Goal: Task Accomplishment & Management: Use online tool/utility

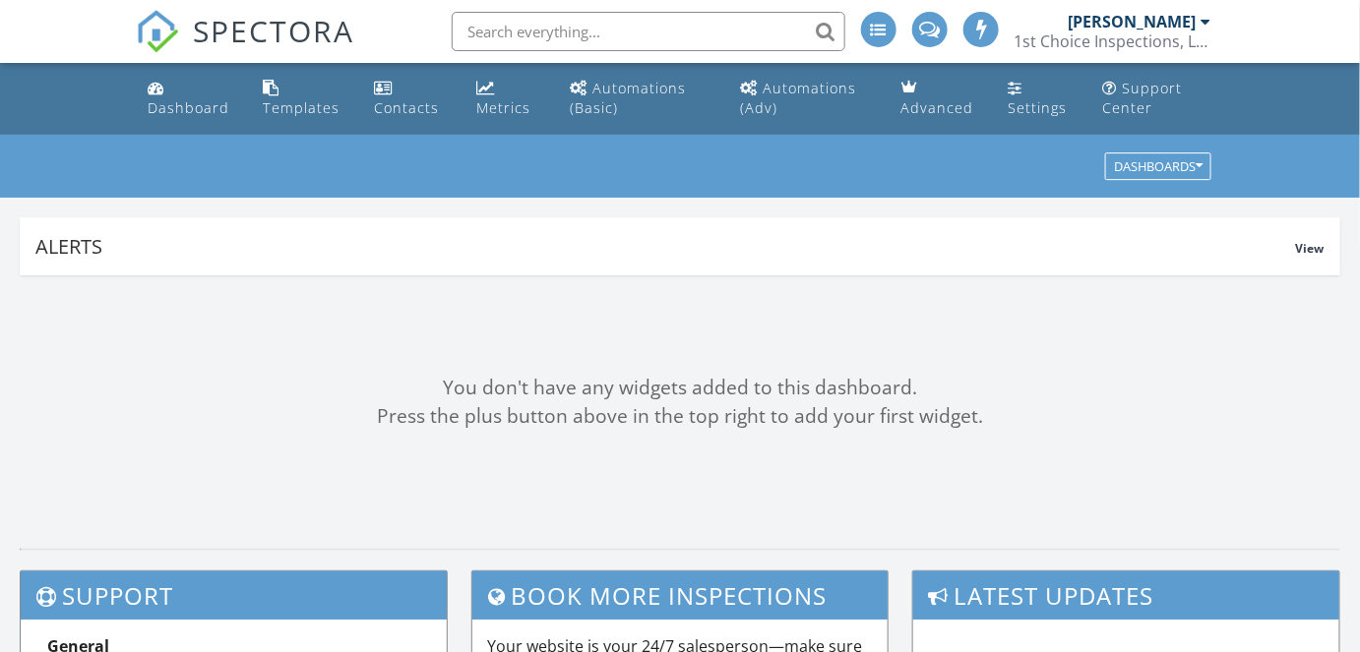
click at [305, 85] on link "Templates" at bounding box center [302, 99] width 95 height 56
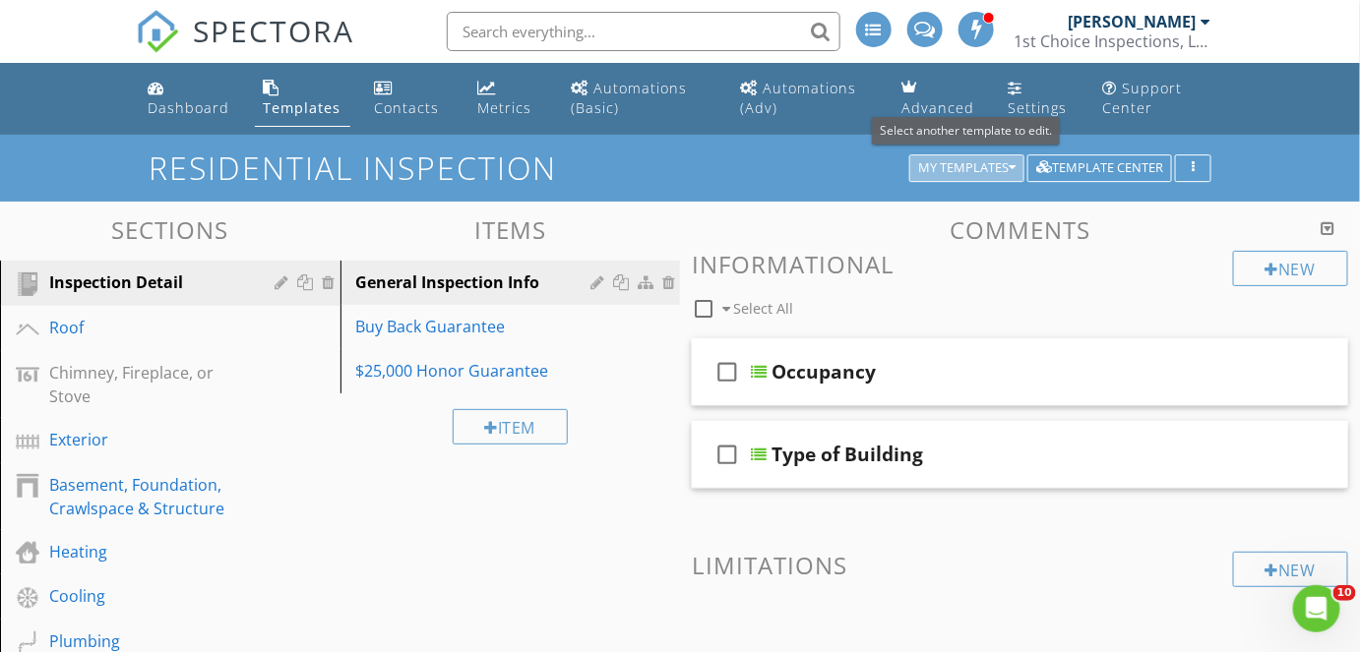
click at [1024, 168] on button "My Templates" at bounding box center [966, 168] width 115 height 28
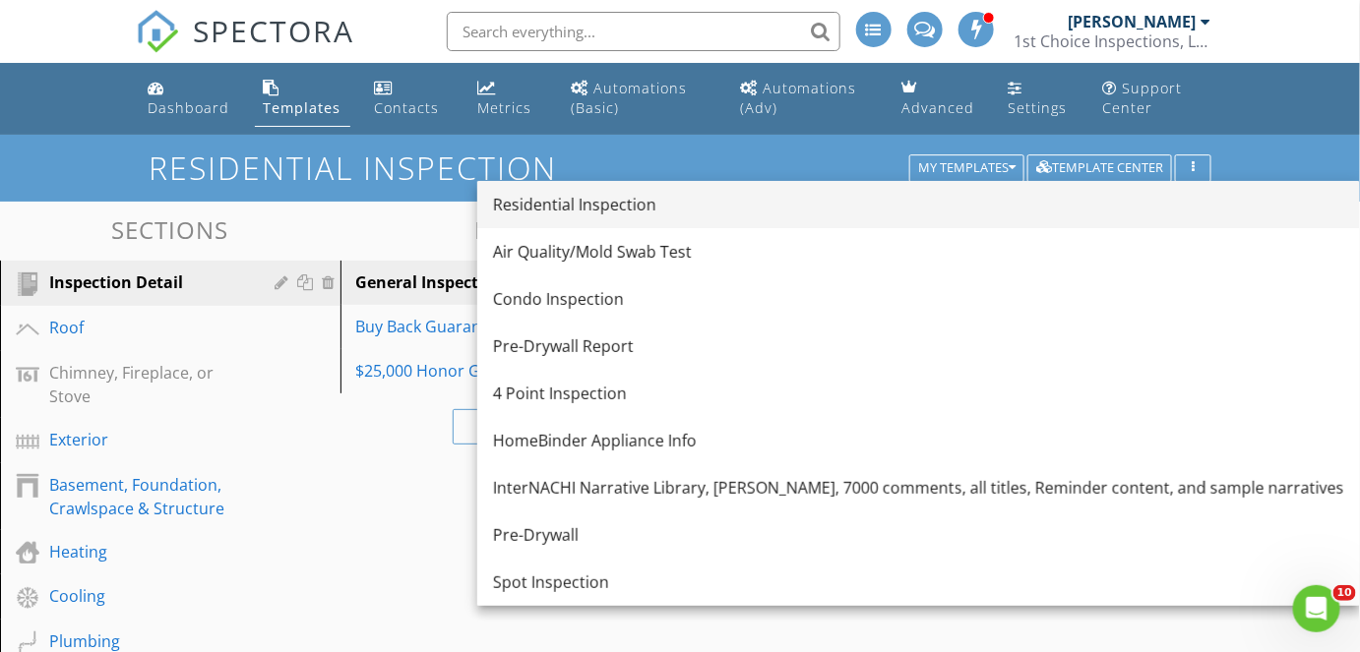
click at [597, 218] on link "Residential Inspection" at bounding box center [918, 204] width 883 height 47
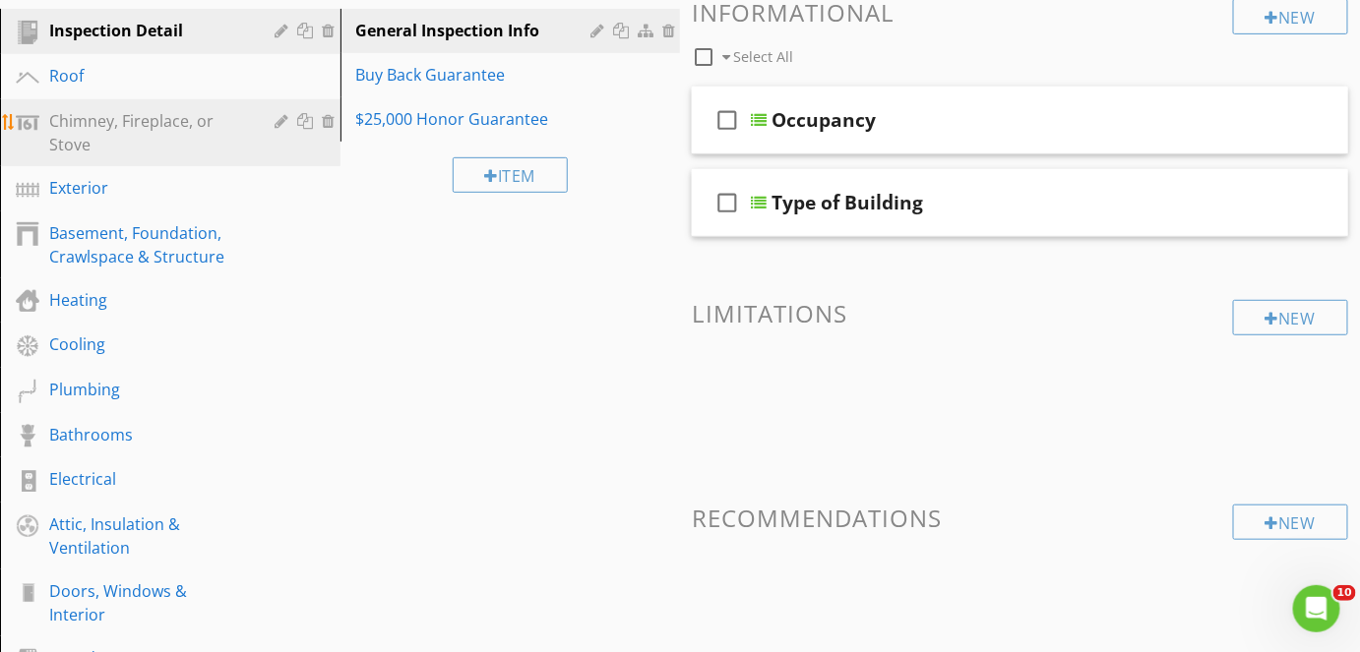
scroll to position [261, 0]
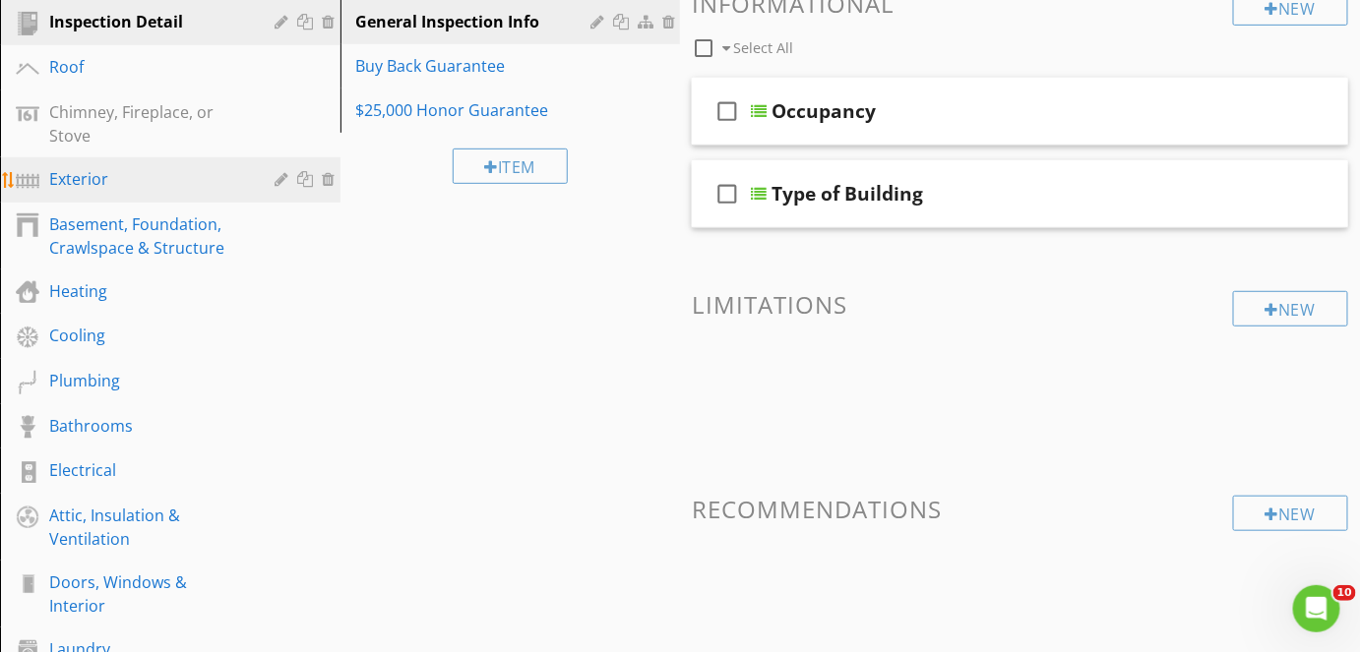
click at [162, 162] on link "Exterior" at bounding box center [173, 179] width 335 height 45
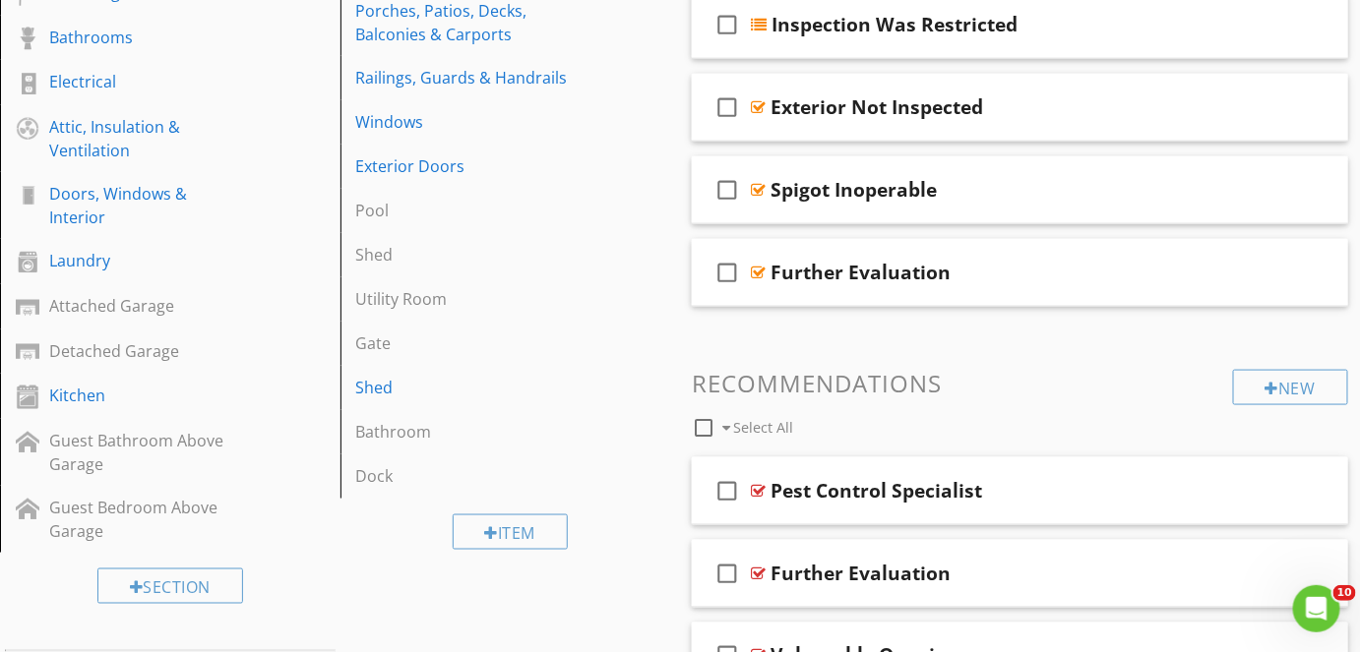
scroll to position [651, 0]
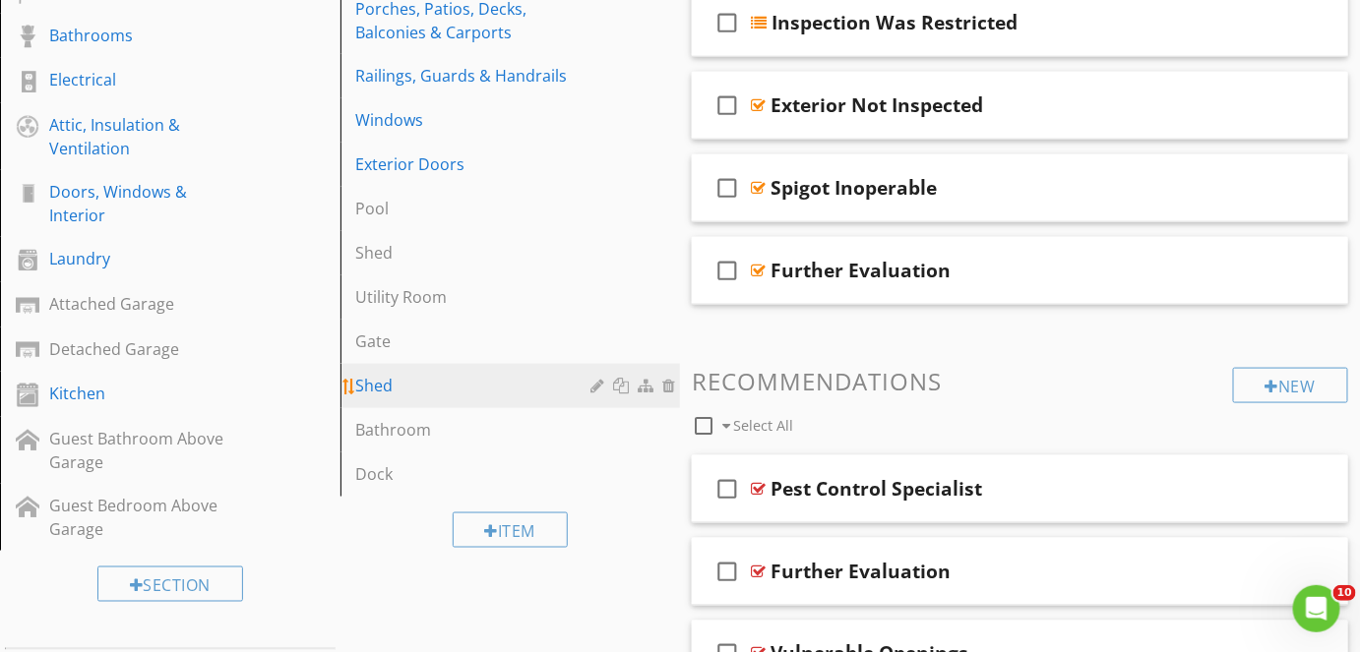
click at [490, 379] on link "Shed" at bounding box center [513, 385] width 335 height 43
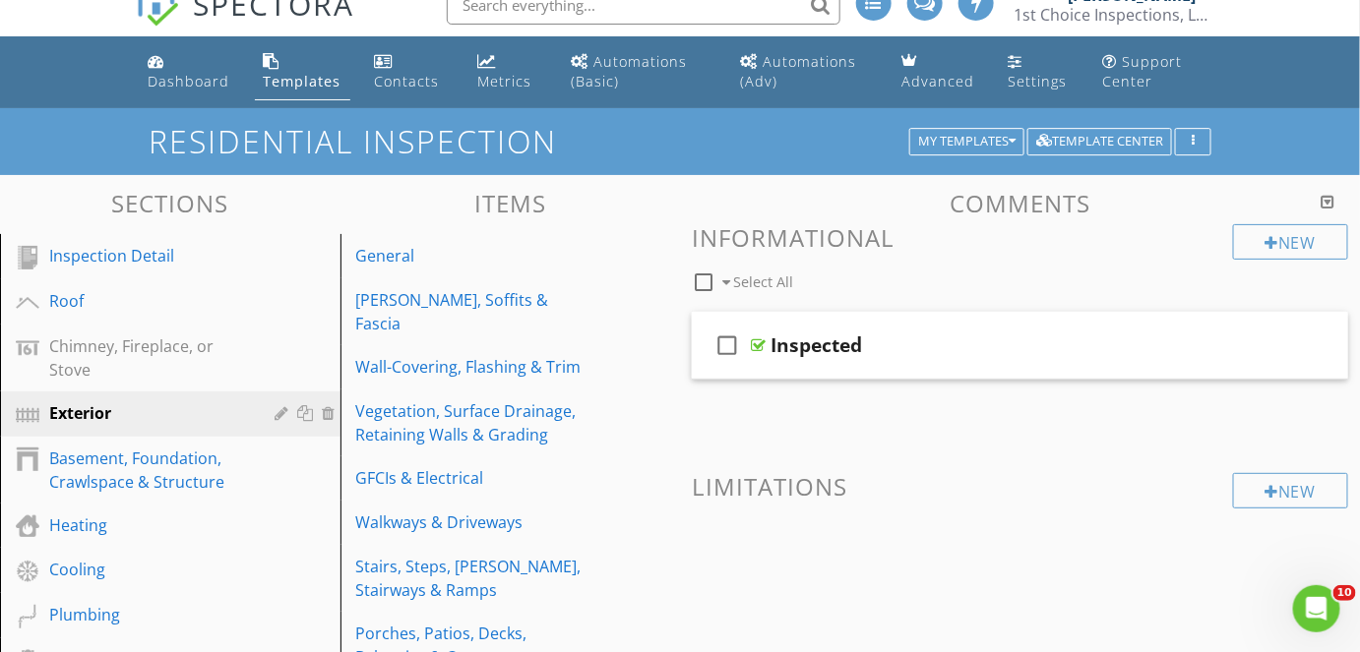
scroll to position [0, 0]
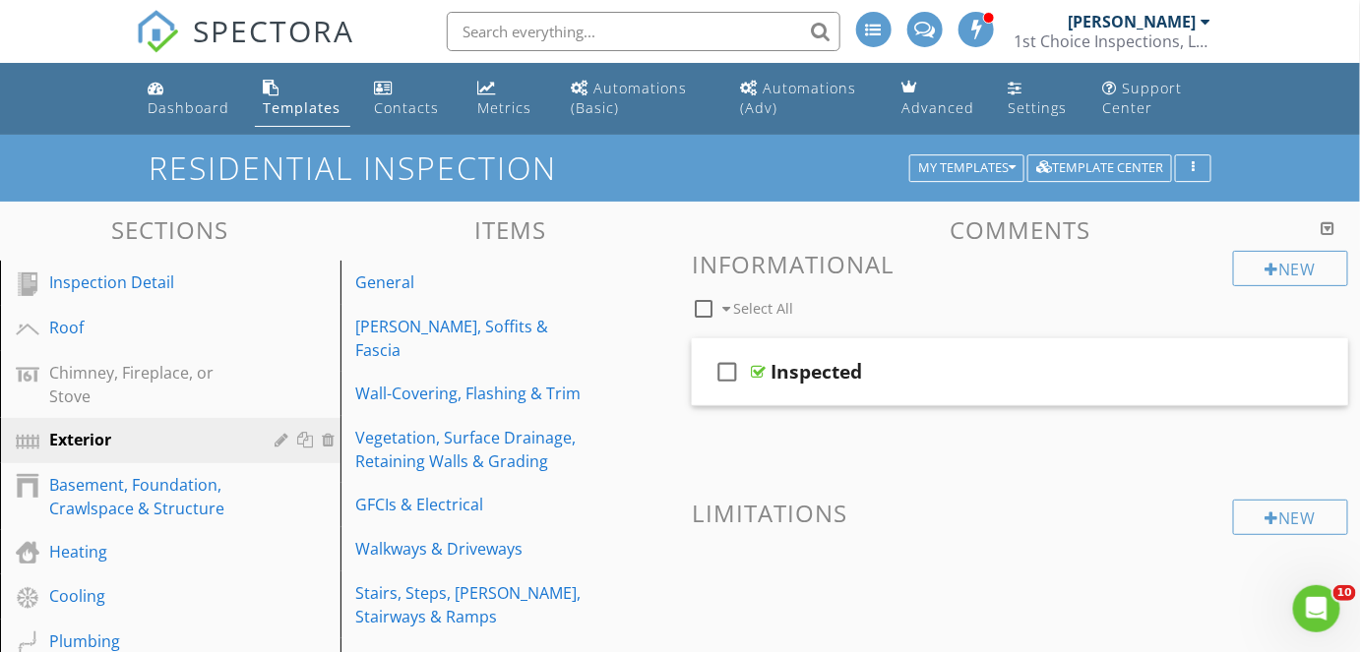
click at [1324, 223] on div at bounding box center [1329, 228] width 14 height 16
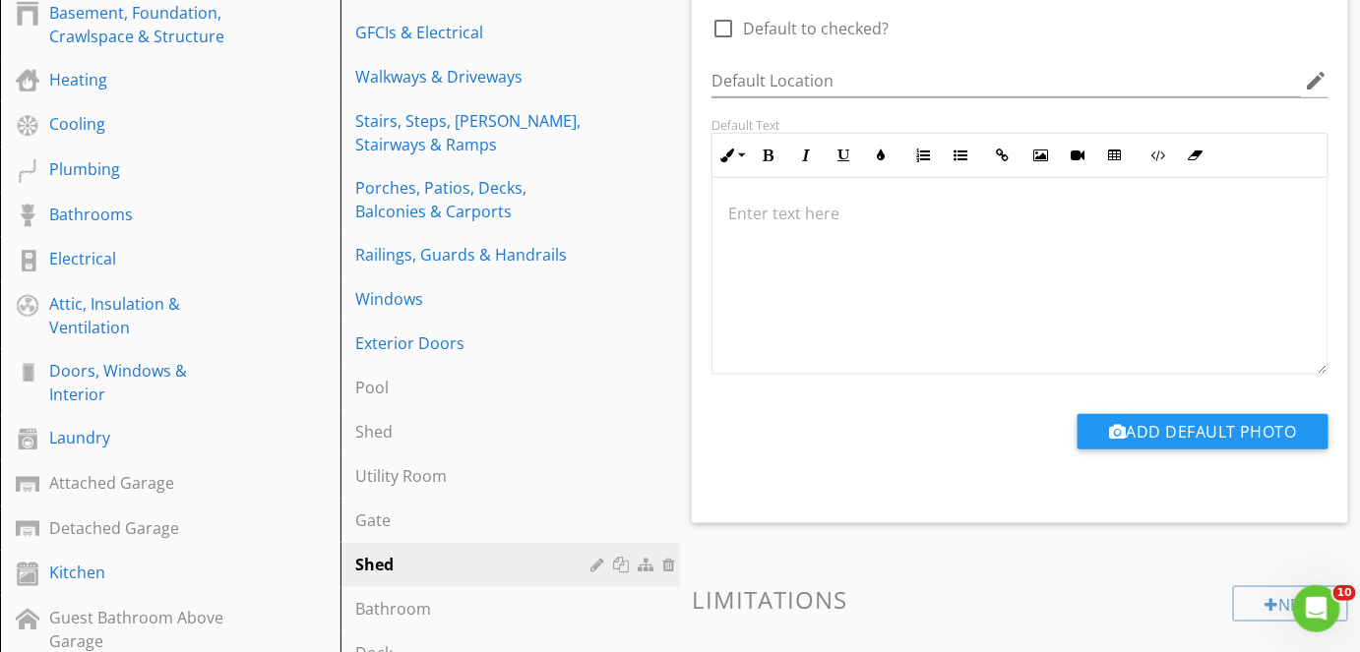
scroll to position [471, 0]
click at [544, 554] on div "Shed" at bounding box center [476, 566] width 241 height 24
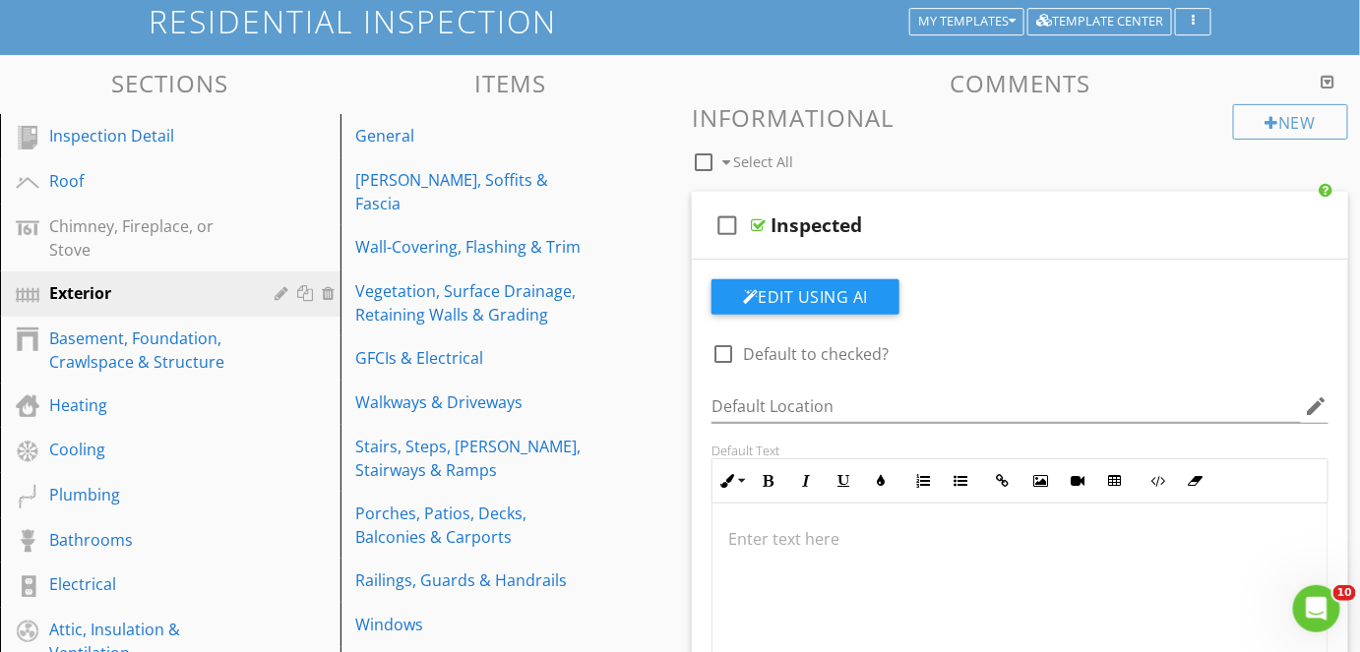
scroll to position [145, 0]
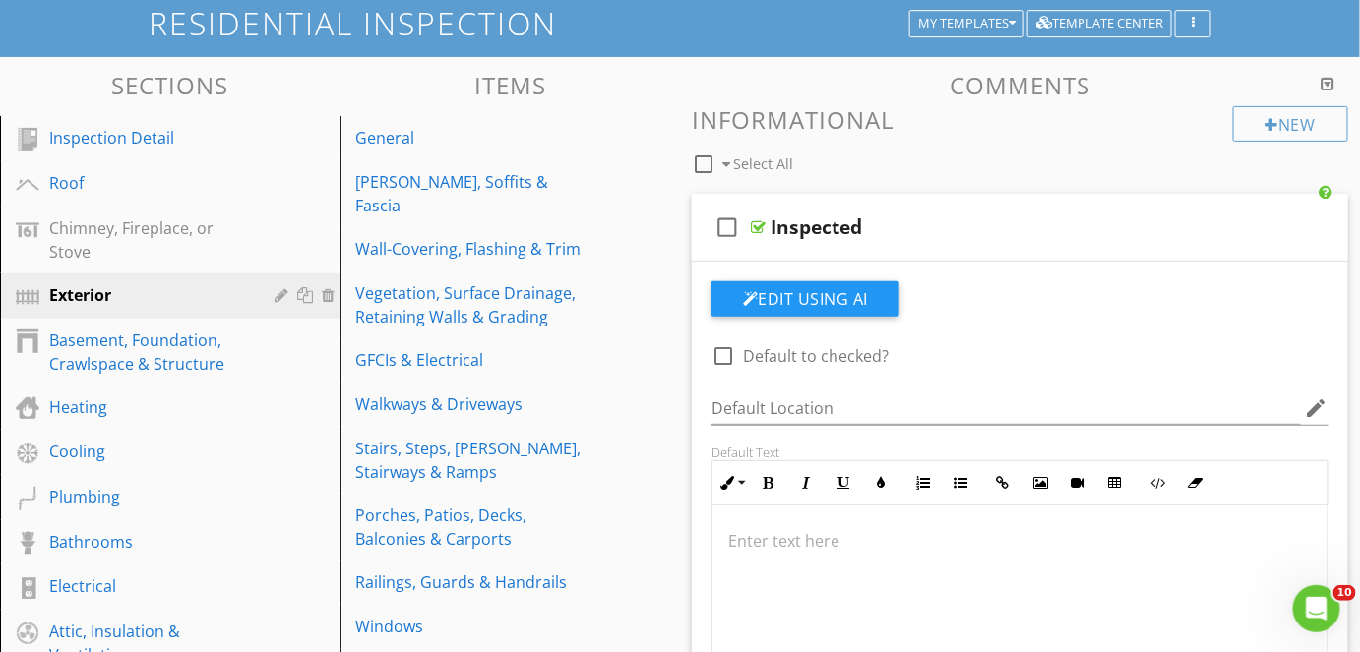
click at [1335, 80] on div at bounding box center [1329, 84] width 14 height 16
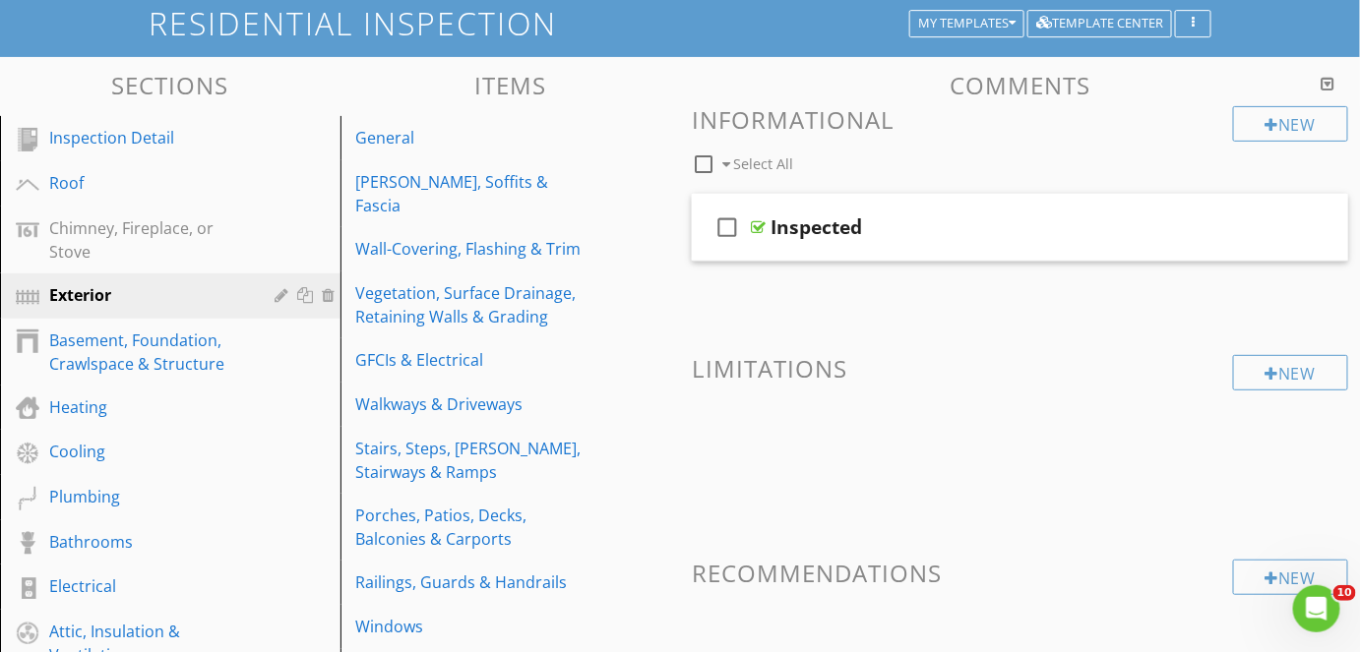
click at [1335, 80] on div at bounding box center [1329, 84] width 14 height 16
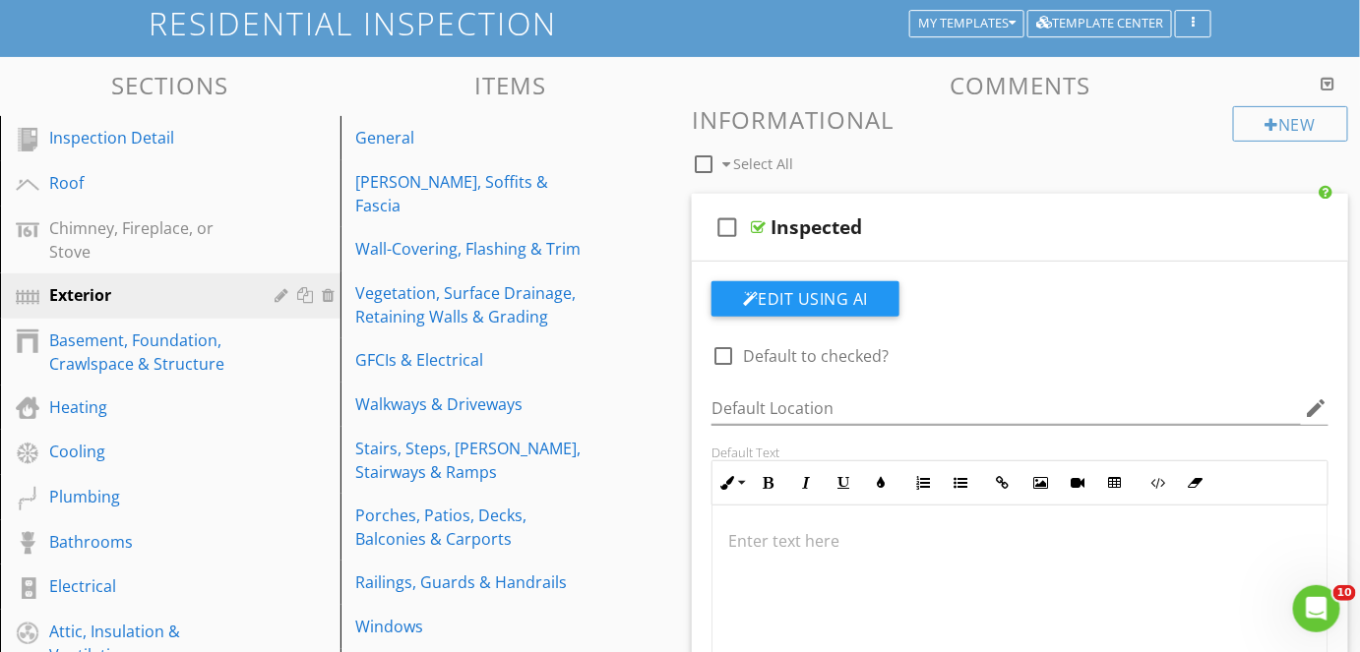
click at [1335, 80] on div at bounding box center [1329, 84] width 14 height 16
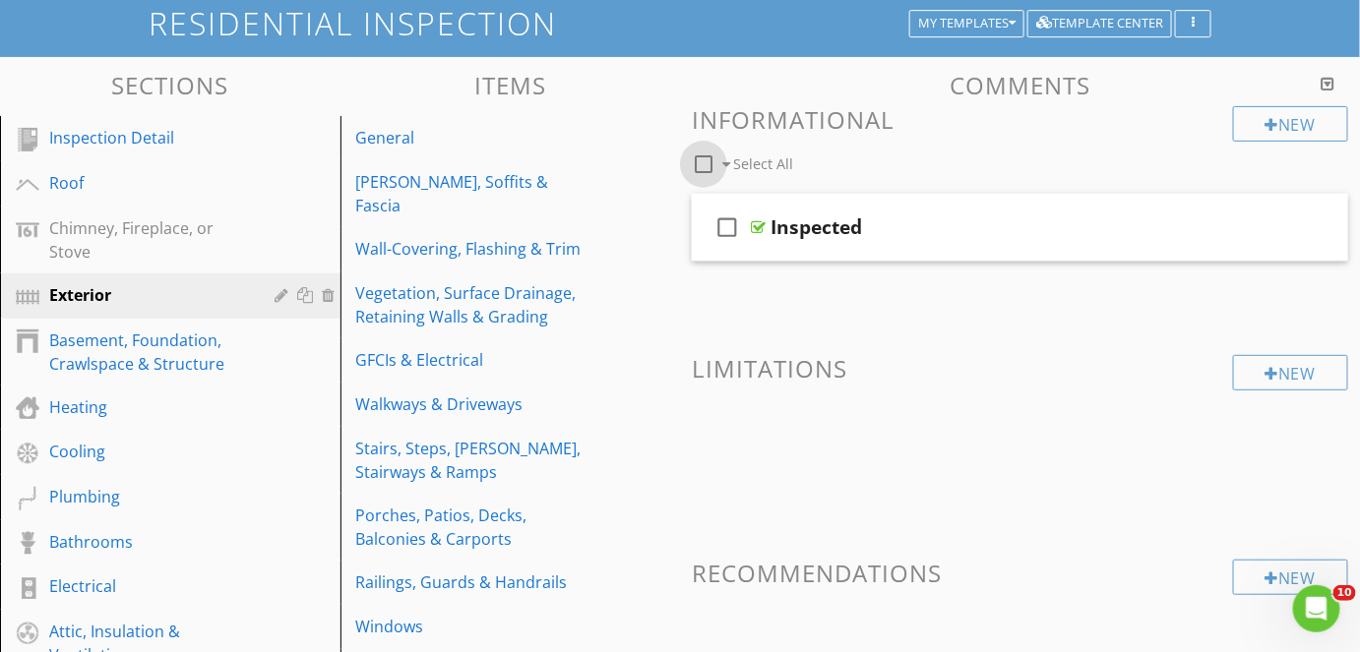
click at [710, 171] on div at bounding box center [703, 164] width 33 height 33
checkbox input "false"
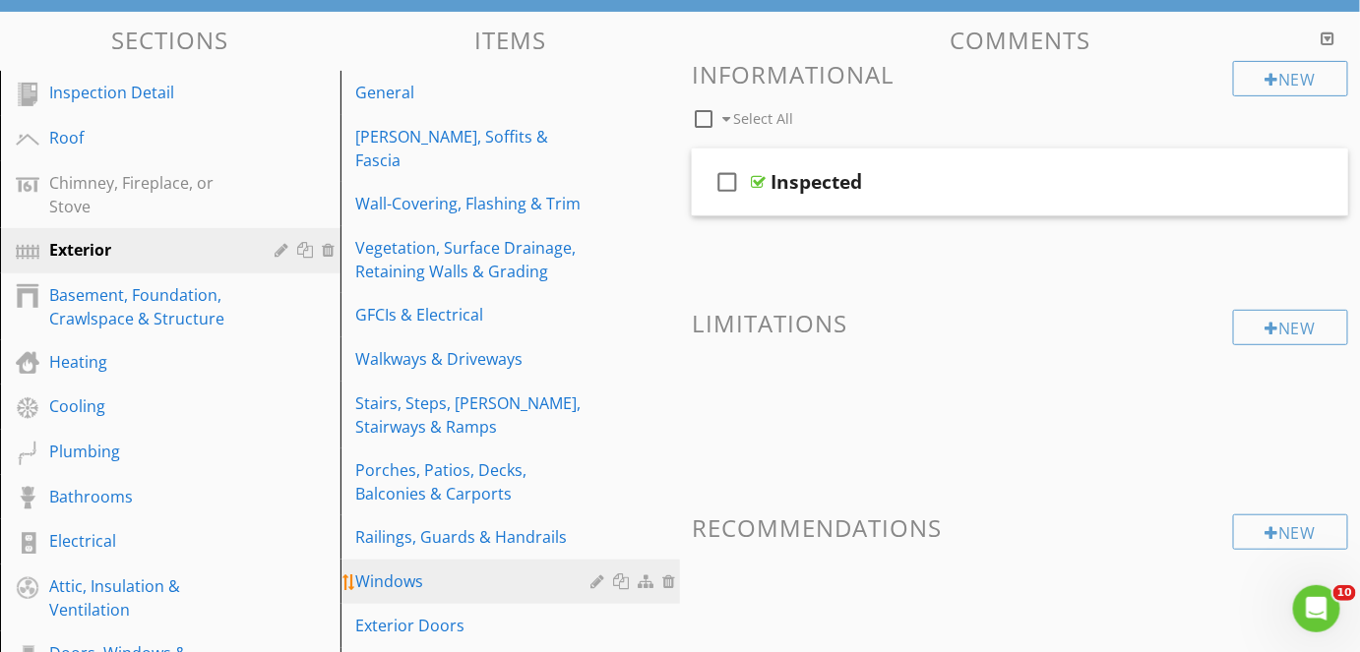
scroll to position [189, 0]
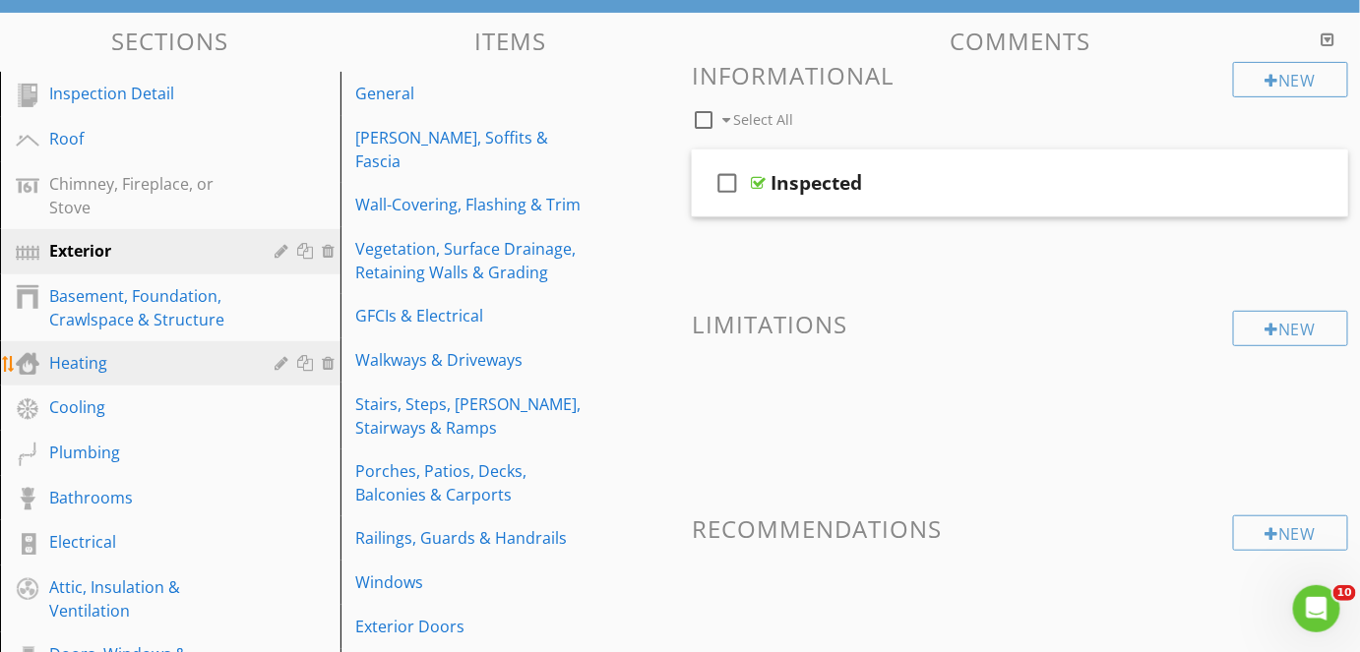
click at [128, 371] on div "Heating" at bounding box center [148, 363] width 198 height 24
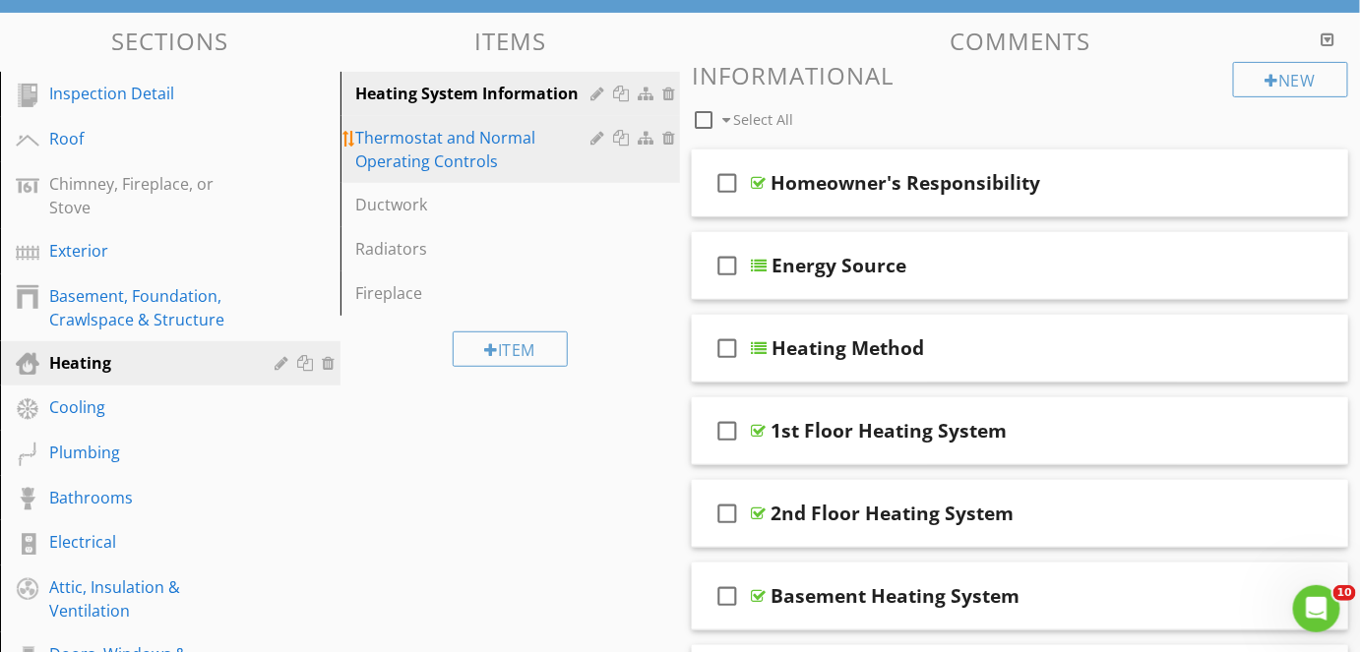
click at [512, 150] on div "Thermostat and Normal Operating Controls" at bounding box center [476, 149] width 241 height 47
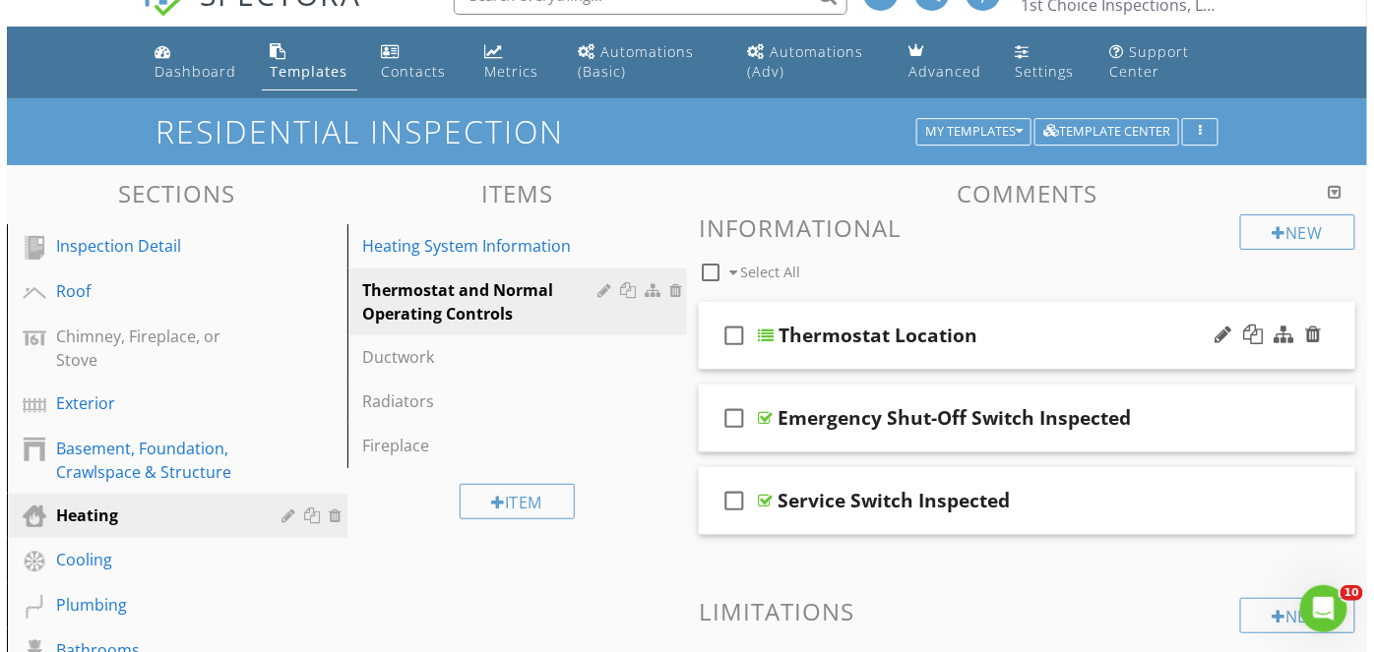
scroll to position [0, 0]
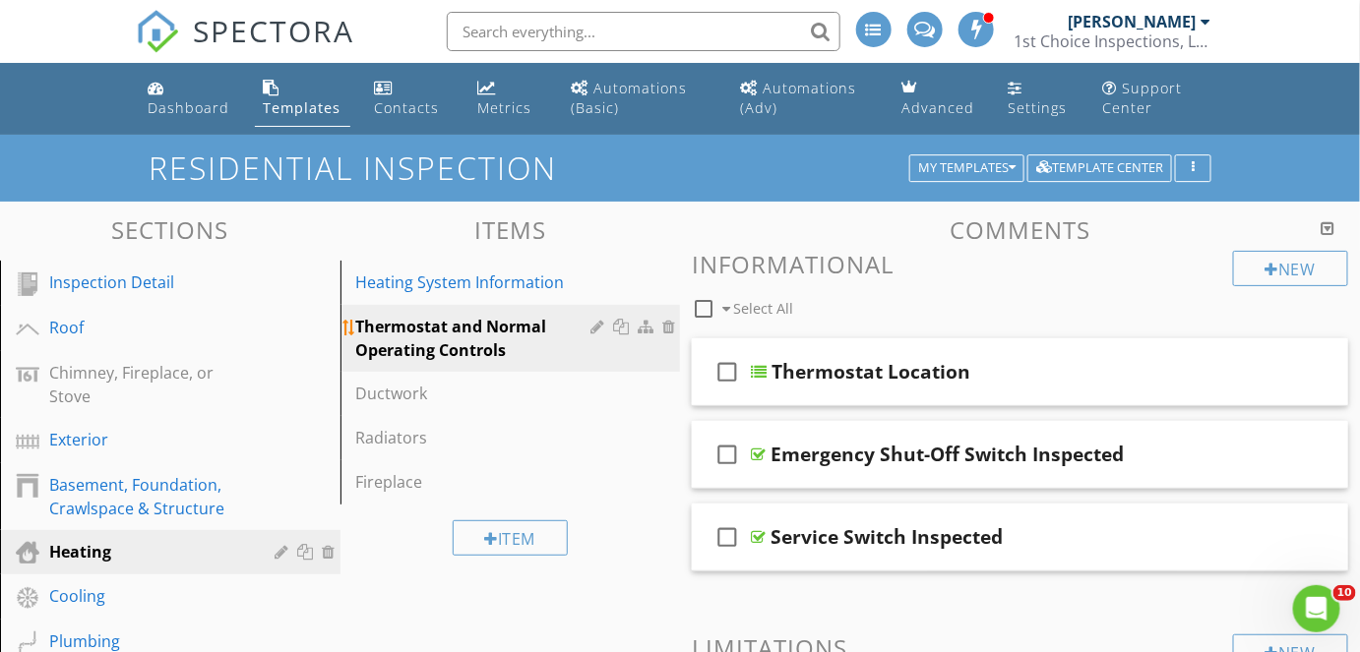
click at [646, 334] on div at bounding box center [648, 327] width 21 height 16
click at [1141, 345] on div at bounding box center [680, 326] width 1360 height 652
click at [597, 330] on div at bounding box center [599, 327] width 19 height 16
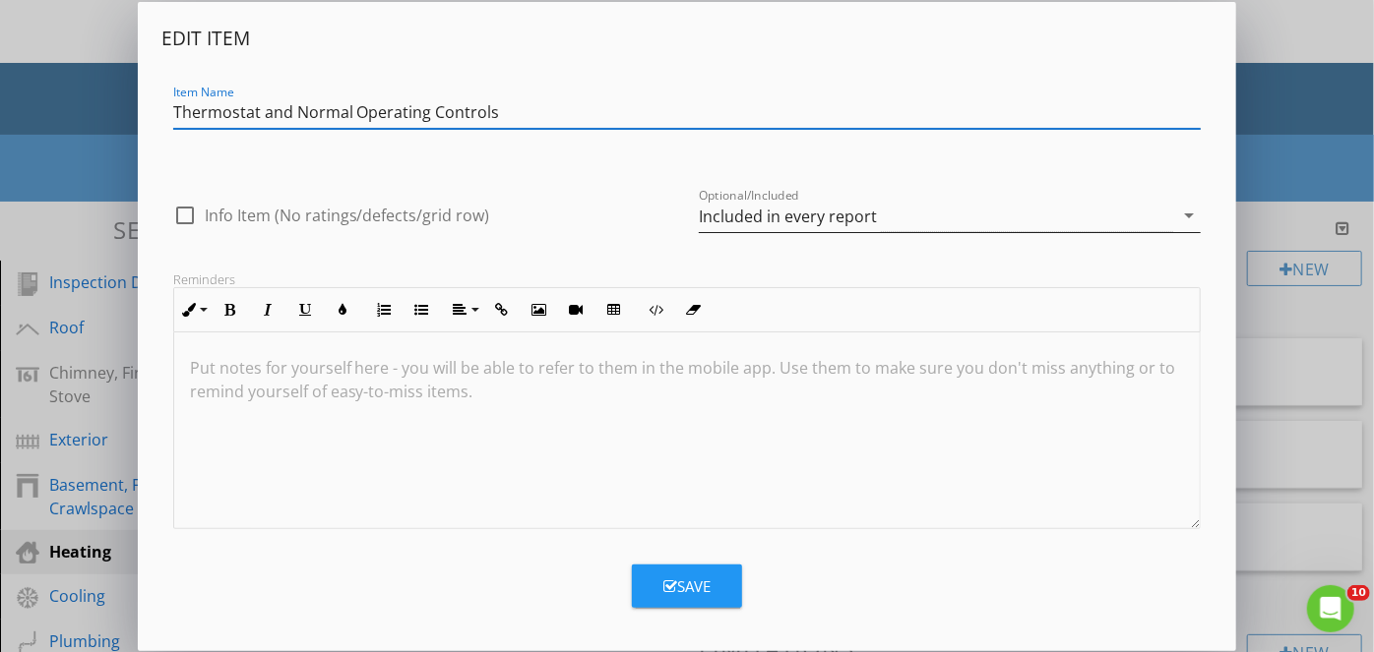
click at [722, 221] on div "Included in every report" at bounding box center [788, 217] width 178 height 18
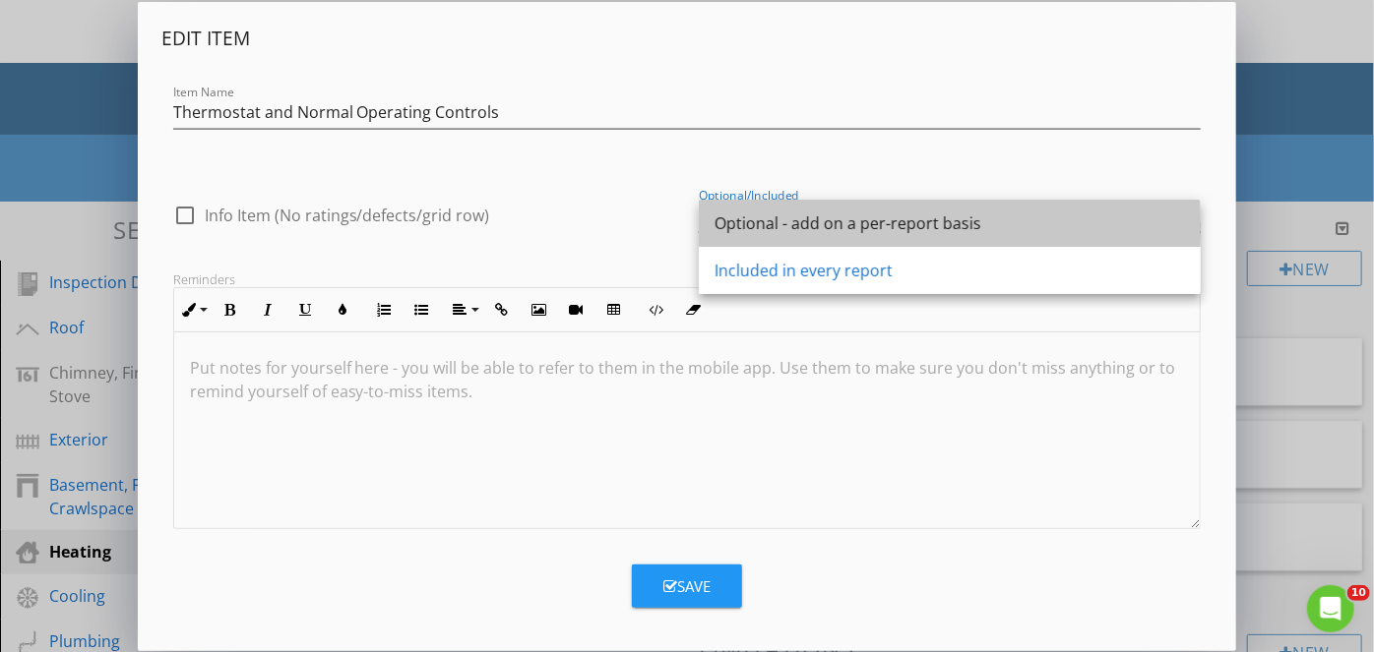
click at [722, 221] on div "Optional - add on a per-report basis" at bounding box center [949, 224] width 470 height 24
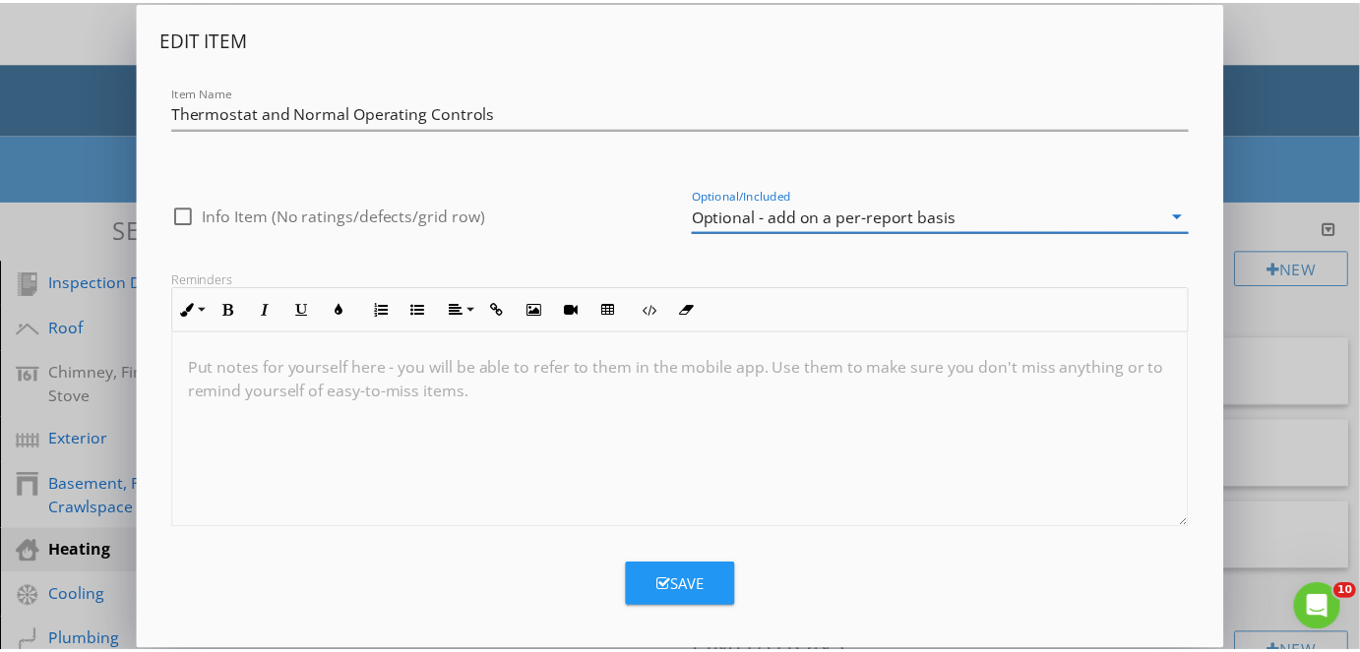
scroll to position [8, 0]
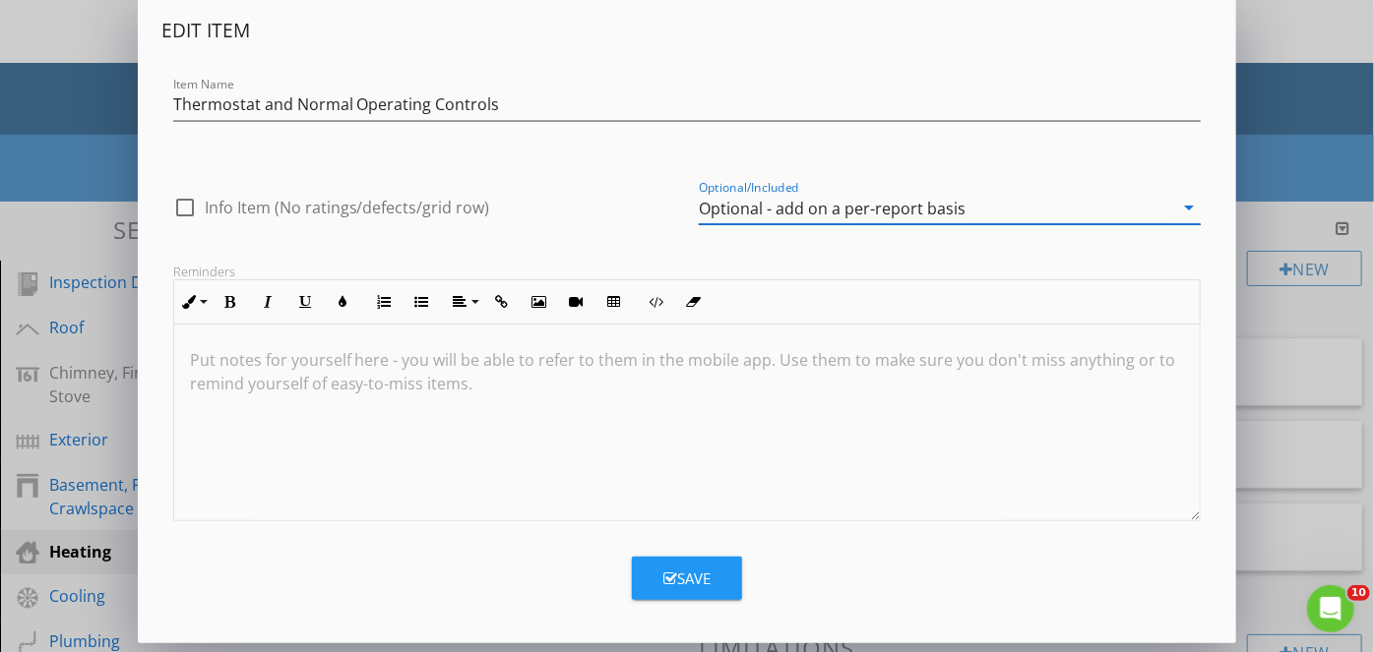
click at [678, 563] on button "Save" at bounding box center [687, 578] width 110 height 43
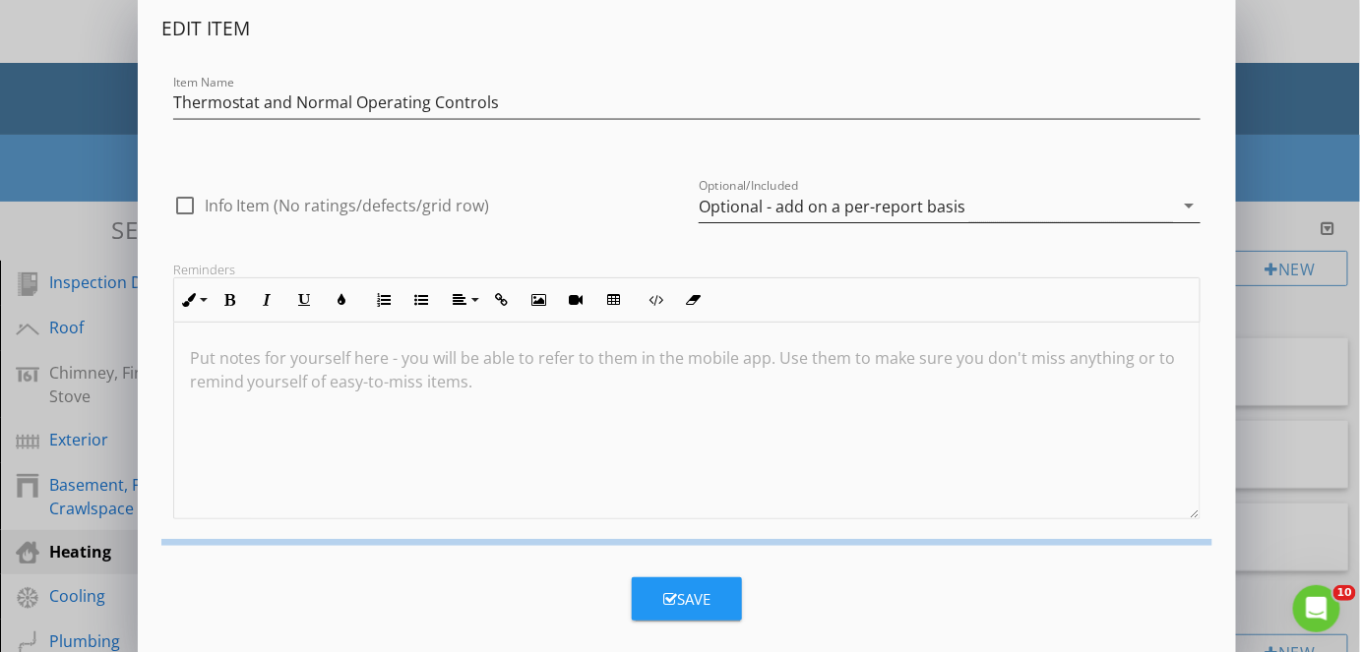
scroll to position [0, 0]
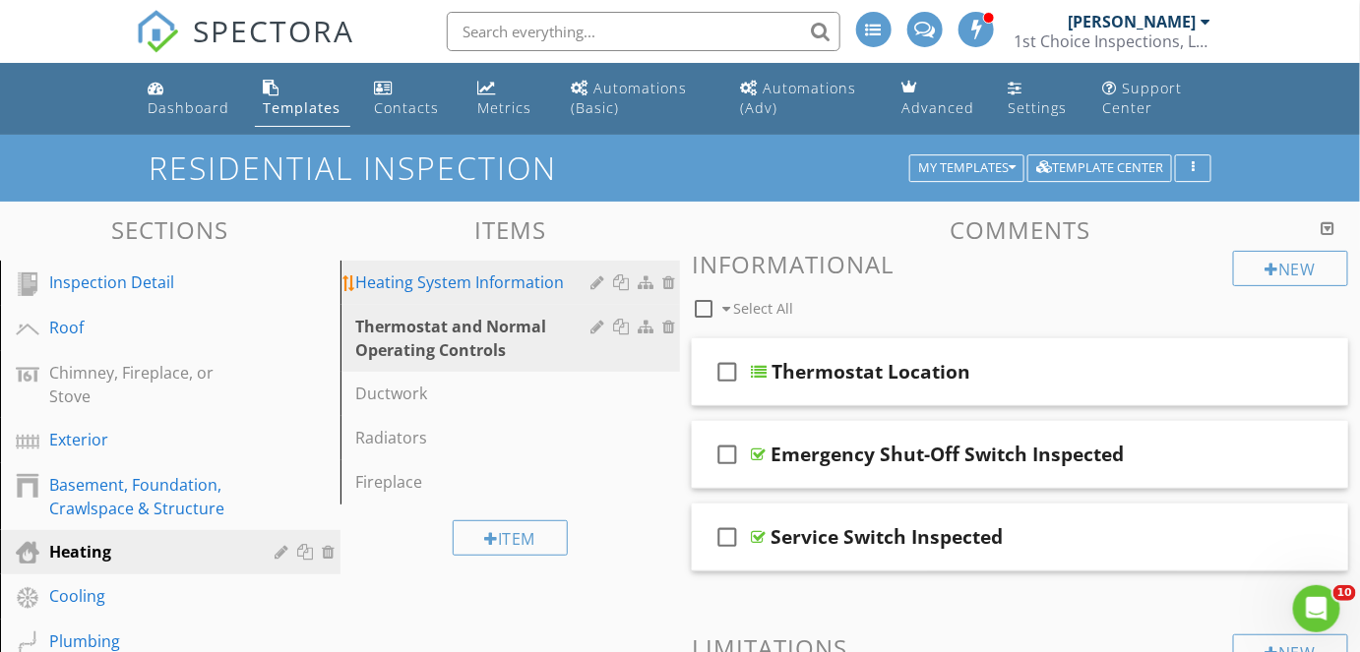
click at [494, 278] on div "Heating System Information" at bounding box center [476, 283] width 241 height 24
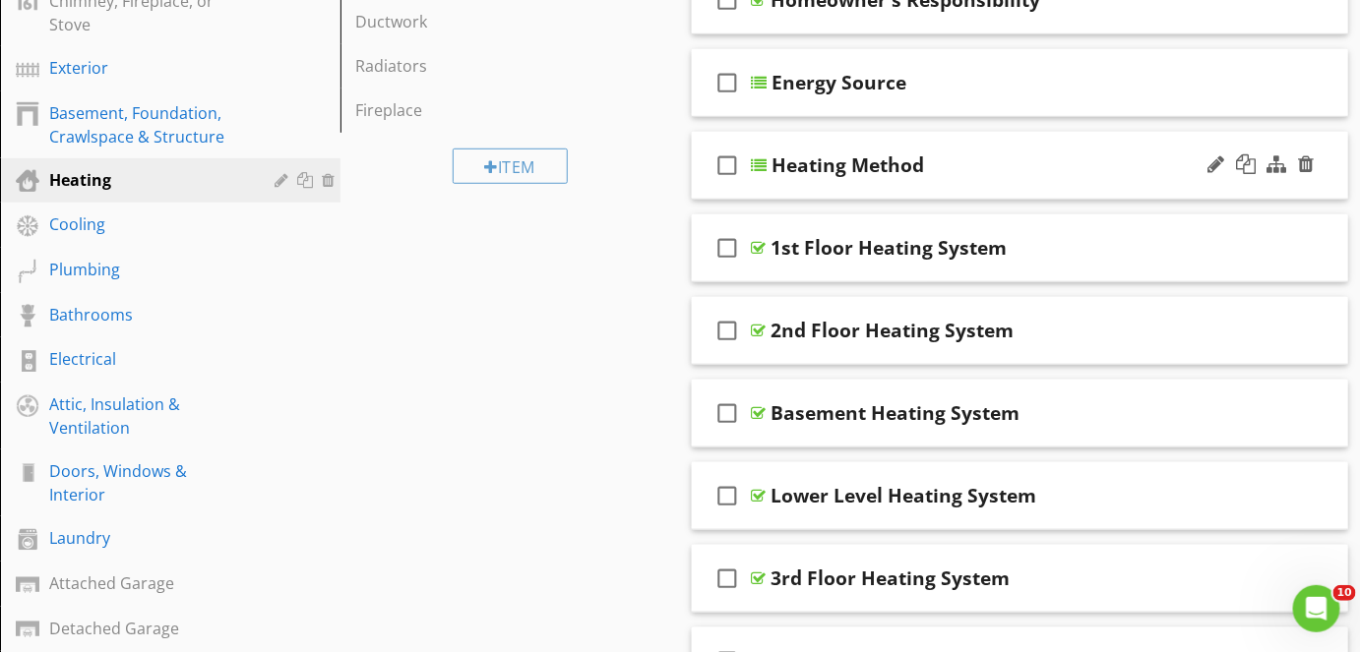
scroll to position [382, 0]
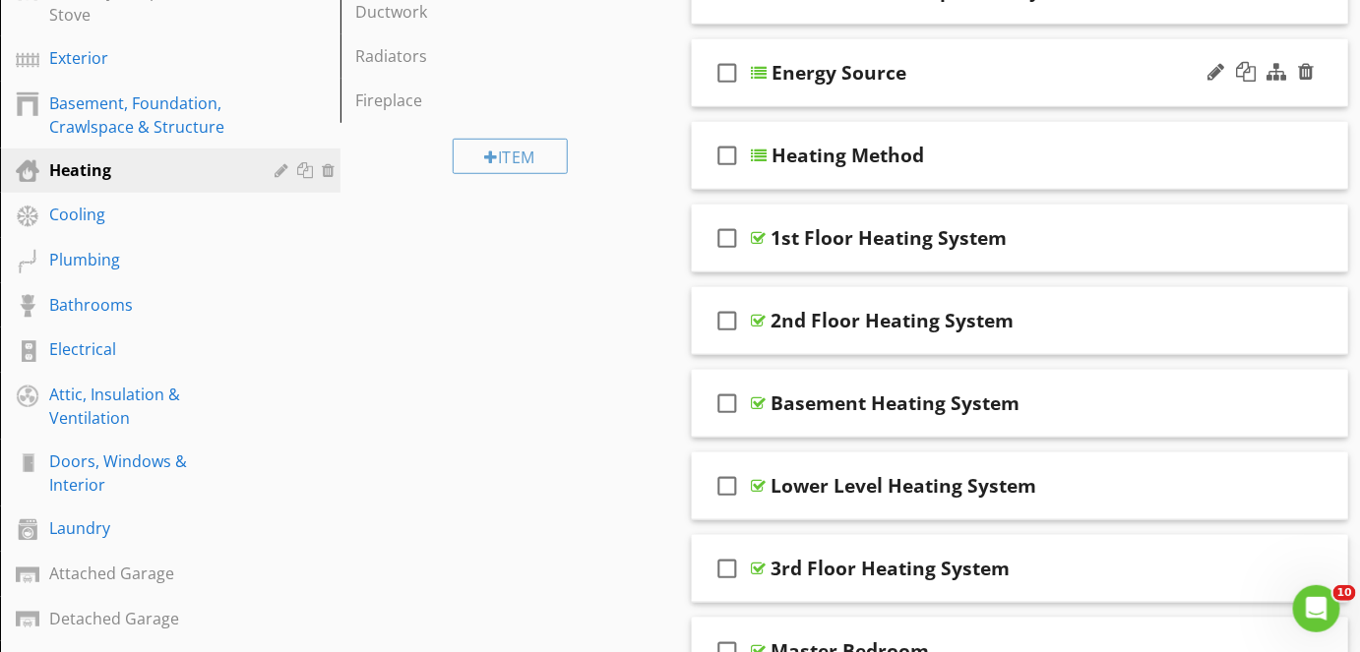
click at [818, 97] on div "check_box_outline_blank Energy Source" at bounding box center [1020, 73] width 656 height 68
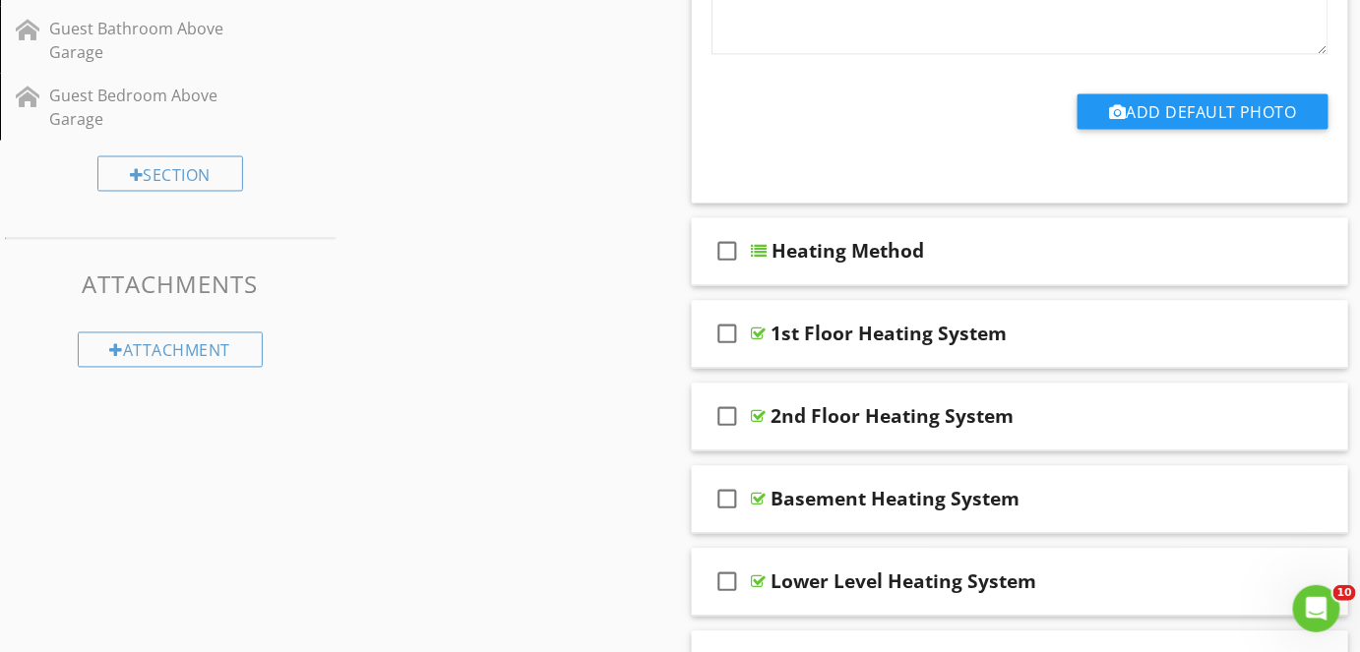
scroll to position [1086, 0]
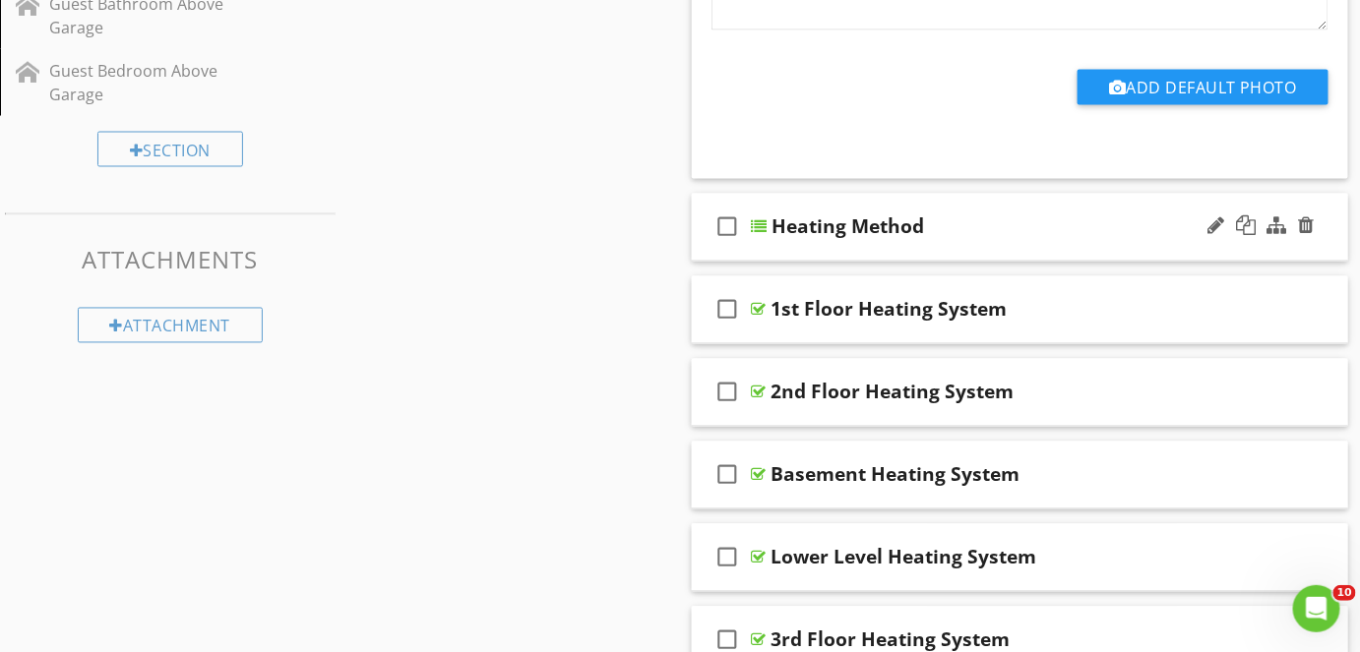
click at [821, 252] on div "check_box_outline_blank Heating Method" at bounding box center [1020, 228] width 656 height 68
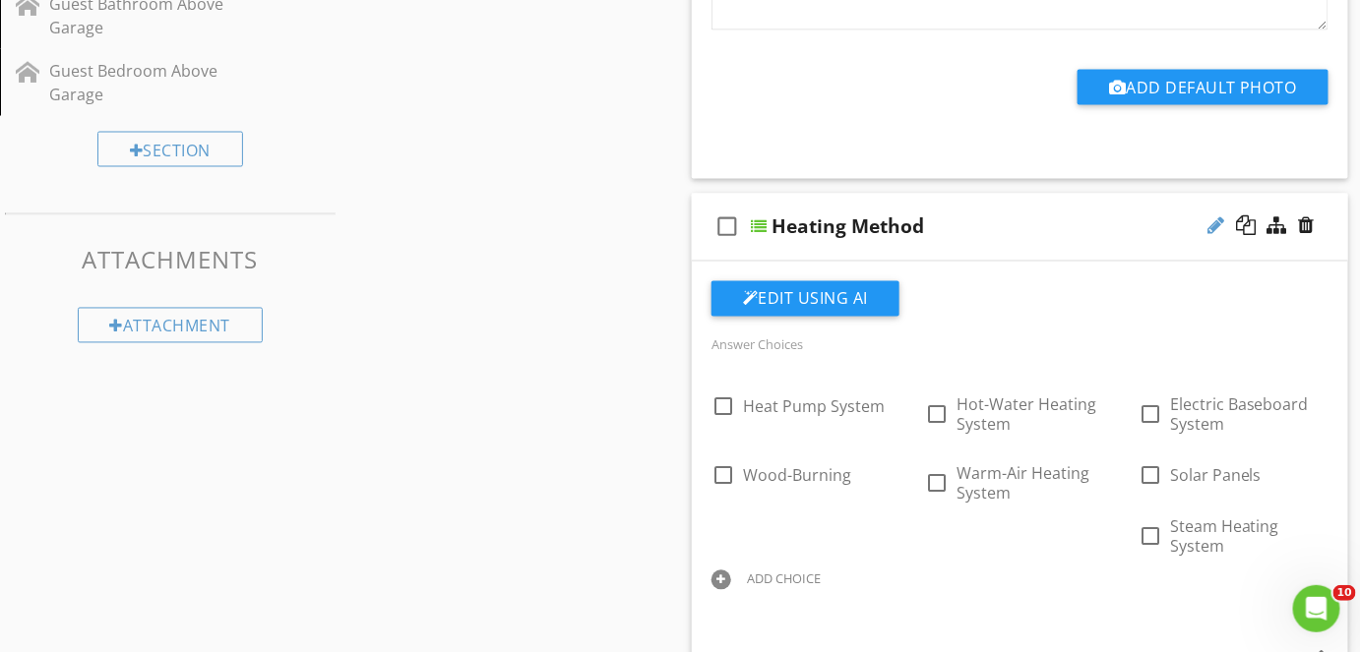
click at [1218, 234] on div at bounding box center [1215, 226] width 17 height 20
click at [1216, 220] on div at bounding box center [1215, 226] width 17 height 20
click at [1220, 223] on div at bounding box center [1215, 226] width 17 height 20
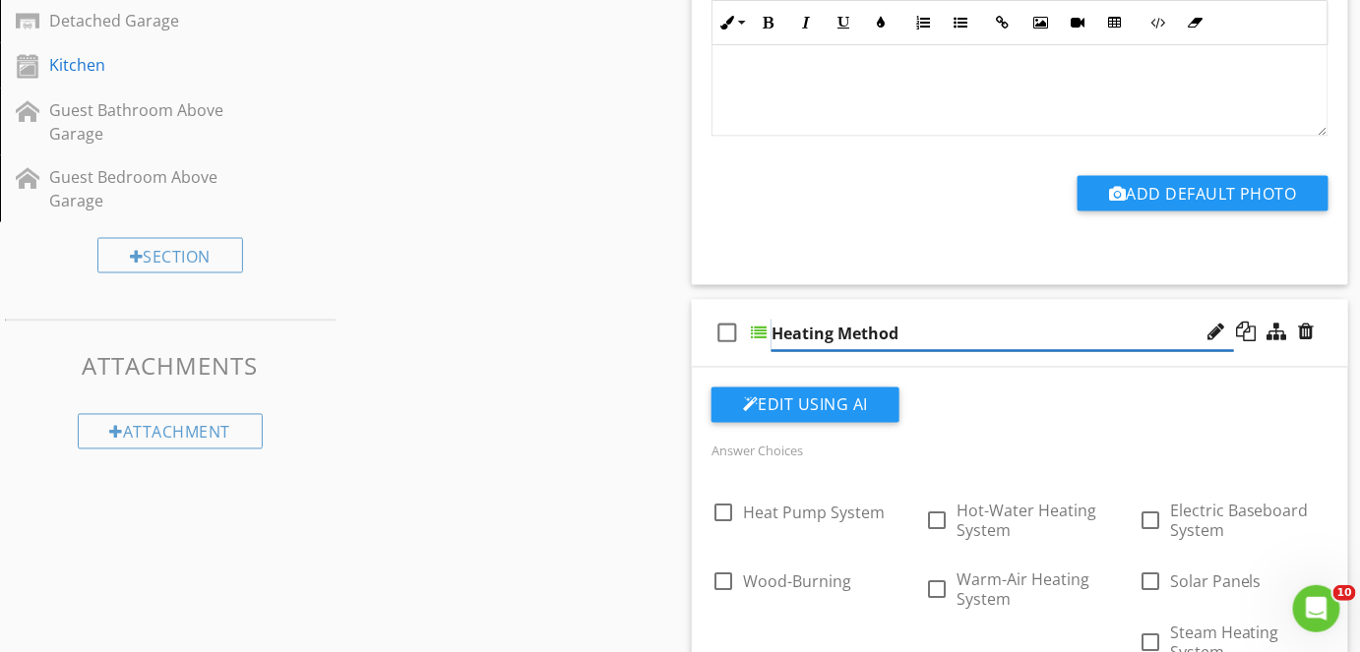
scroll to position [983, 0]
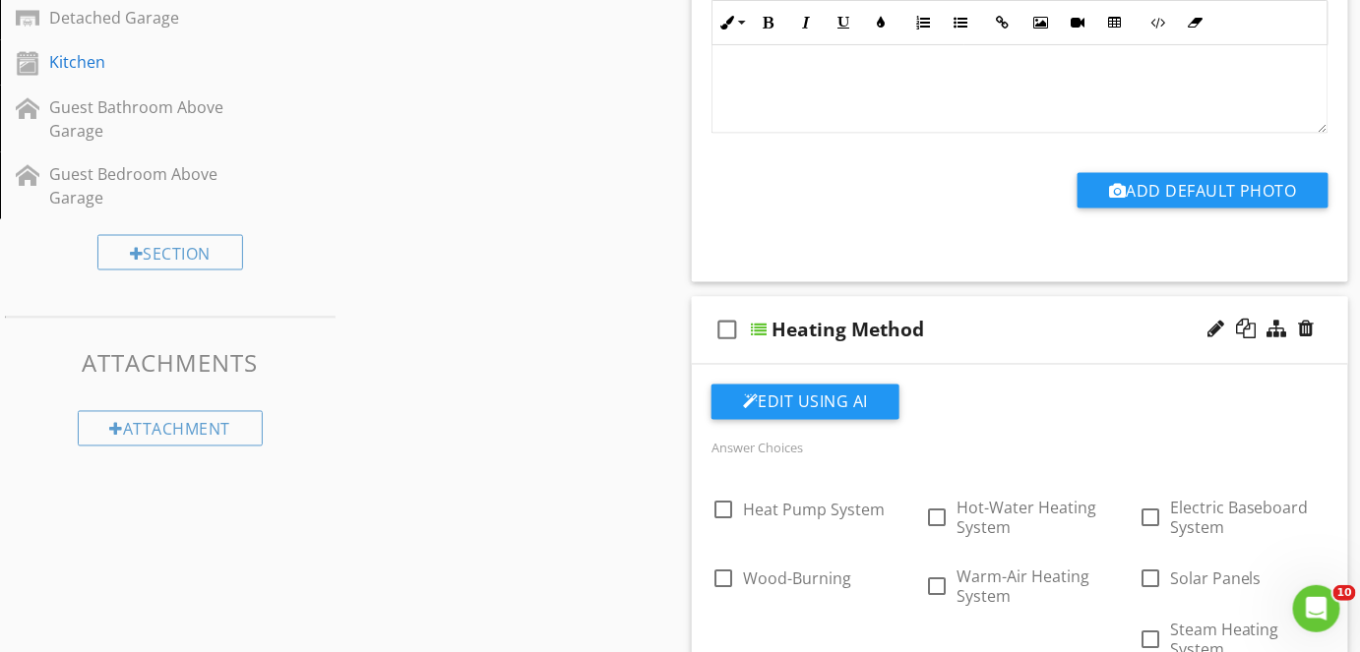
click at [732, 334] on icon "check_box_outline_blank" at bounding box center [726, 330] width 31 height 47
click at [756, 330] on div at bounding box center [759, 331] width 16 height 16
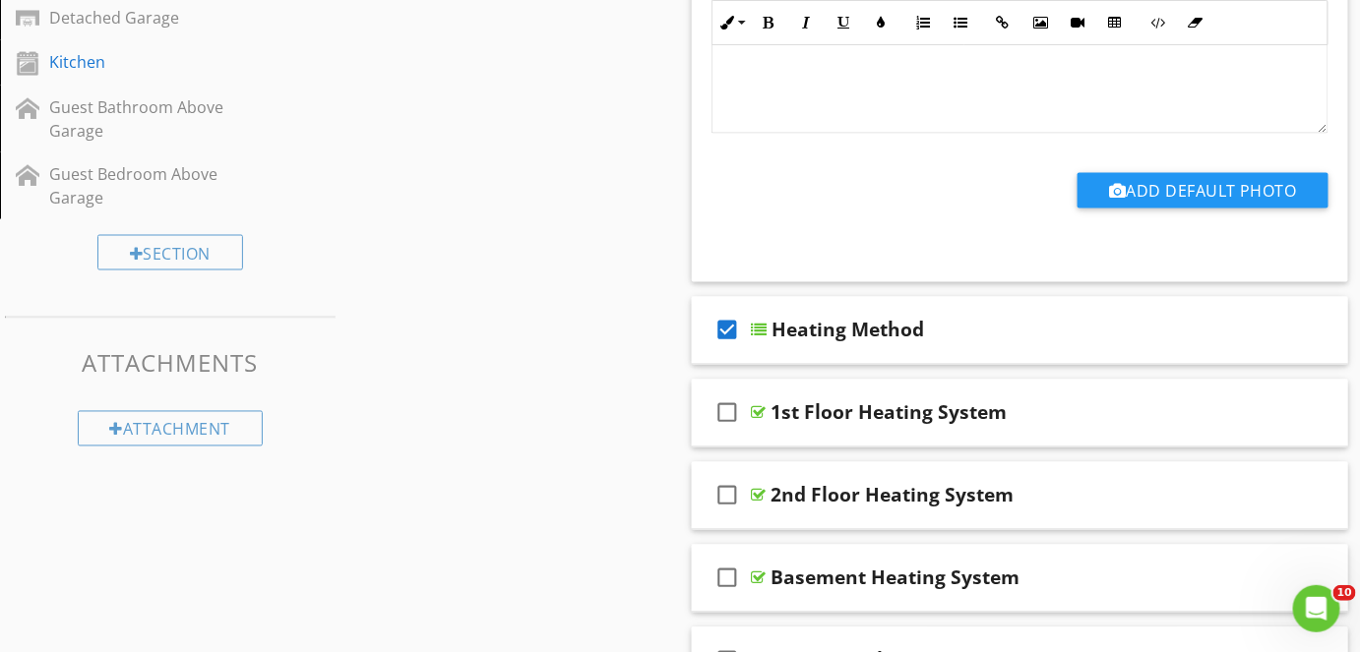
click at [719, 326] on icon "check_box" at bounding box center [726, 330] width 31 height 47
click at [1214, 321] on div at bounding box center [1215, 330] width 17 height 20
click at [1265, 349] on div at bounding box center [1260, 330] width 115 height 47
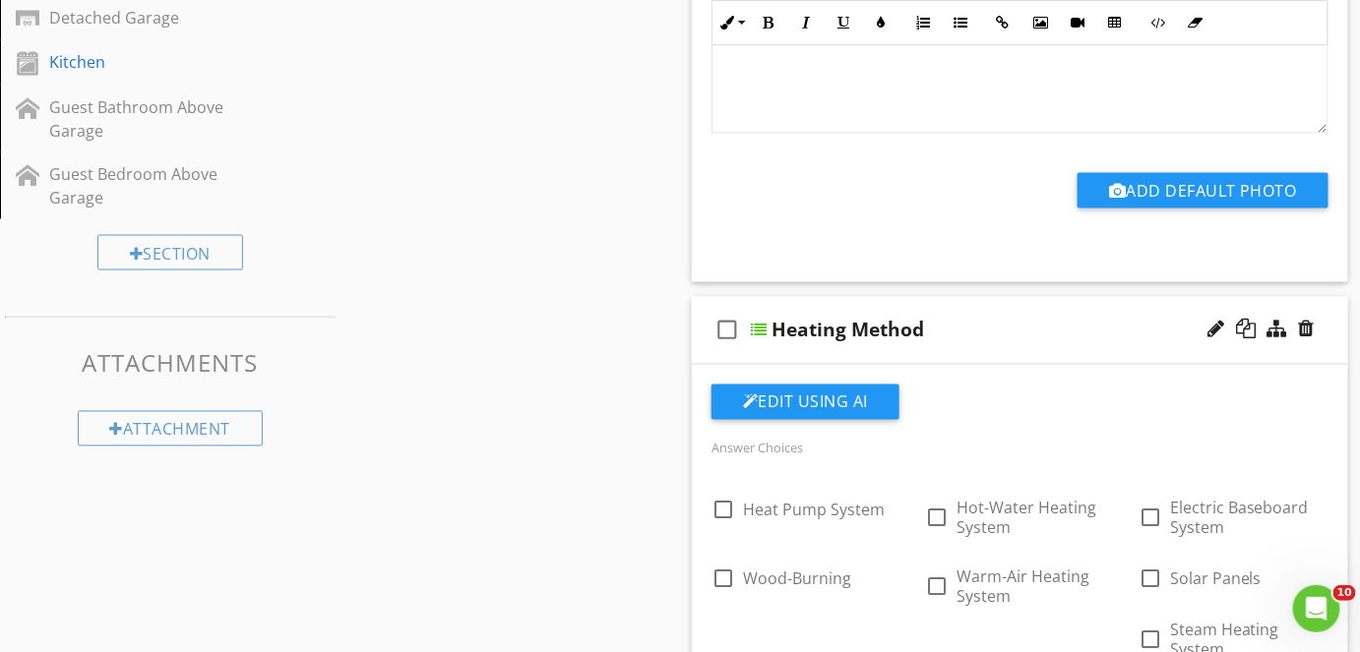
click at [1265, 349] on div at bounding box center [1260, 330] width 115 height 47
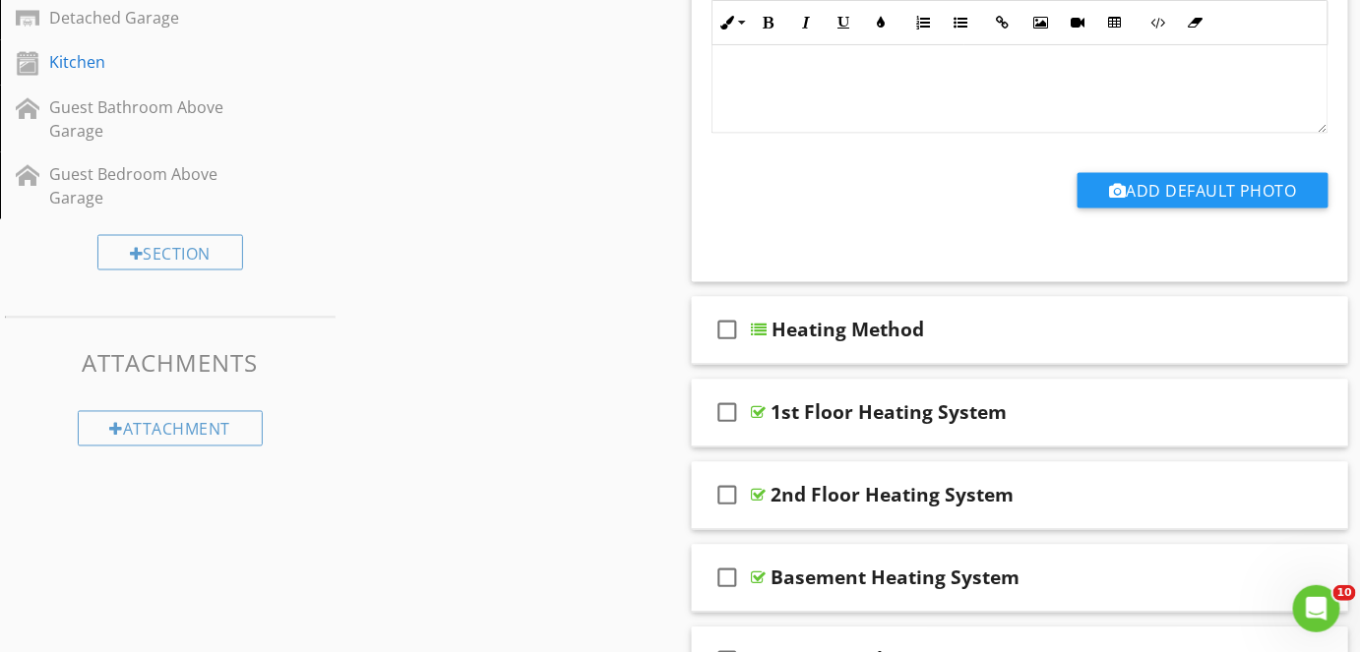
click at [1265, 349] on div at bounding box center [1260, 330] width 115 height 47
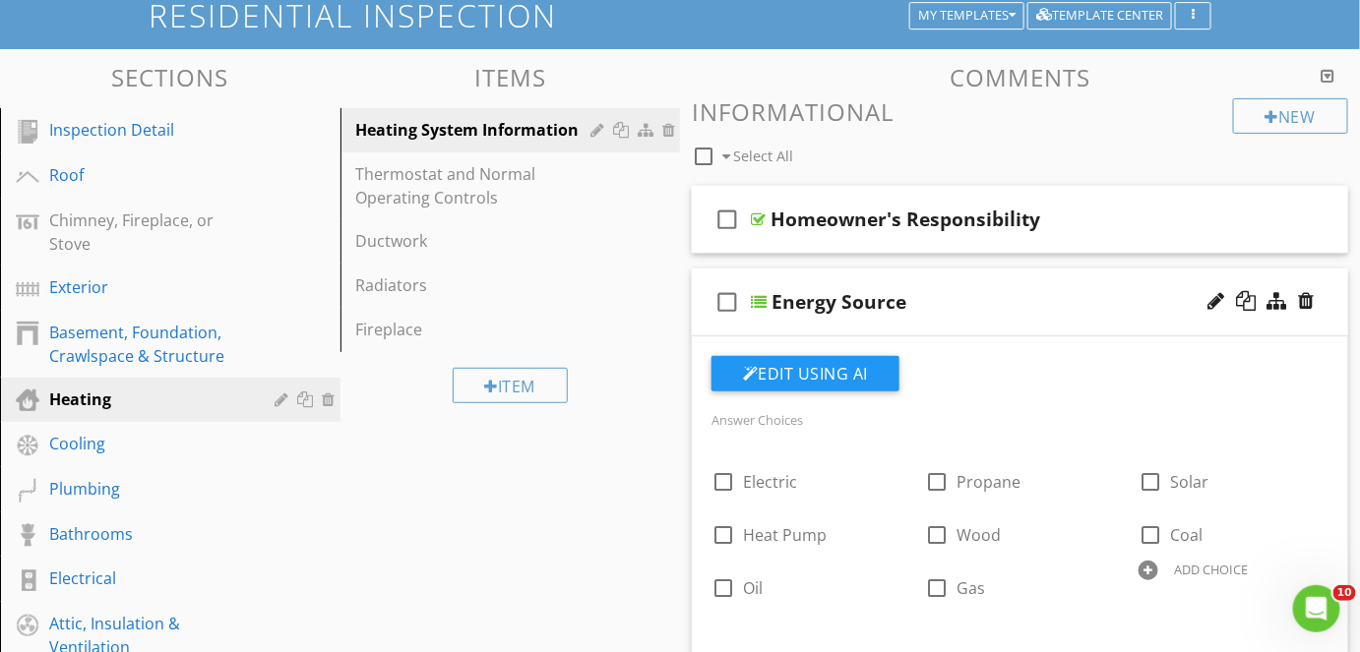
scroll to position [152, 0]
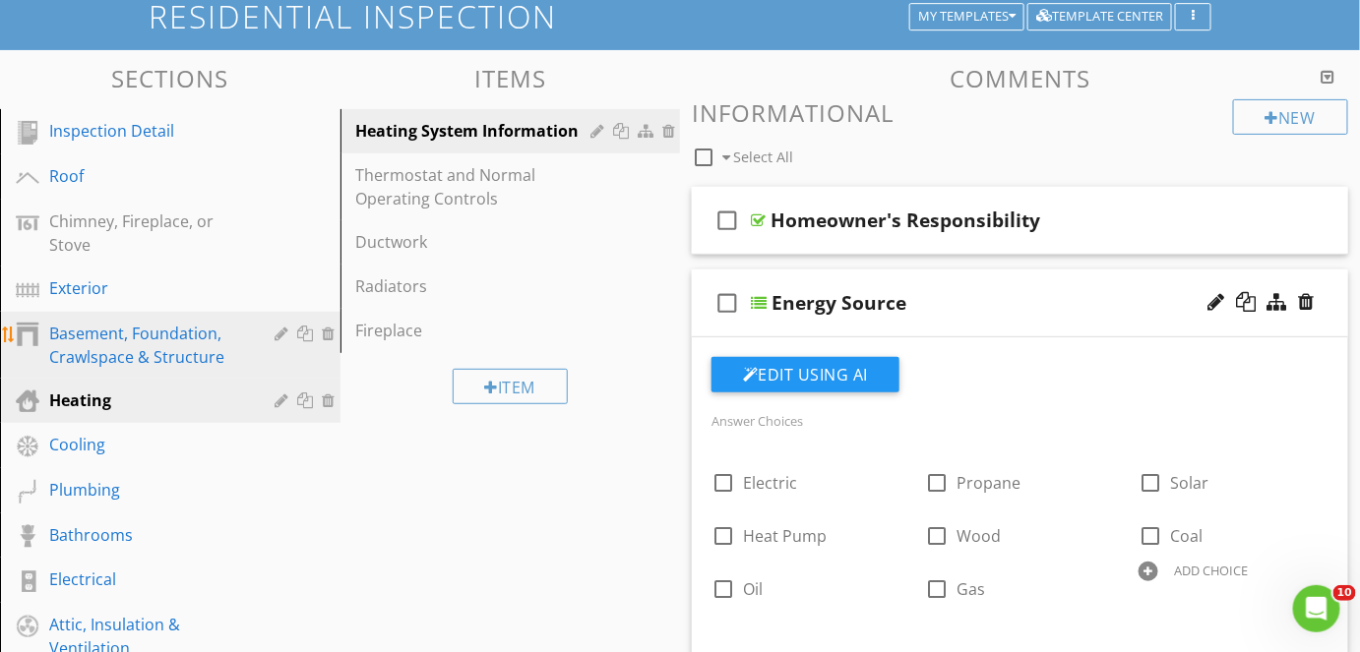
click at [191, 353] on div "Basement, Foundation, Crawlspace & Structure" at bounding box center [148, 345] width 198 height 47
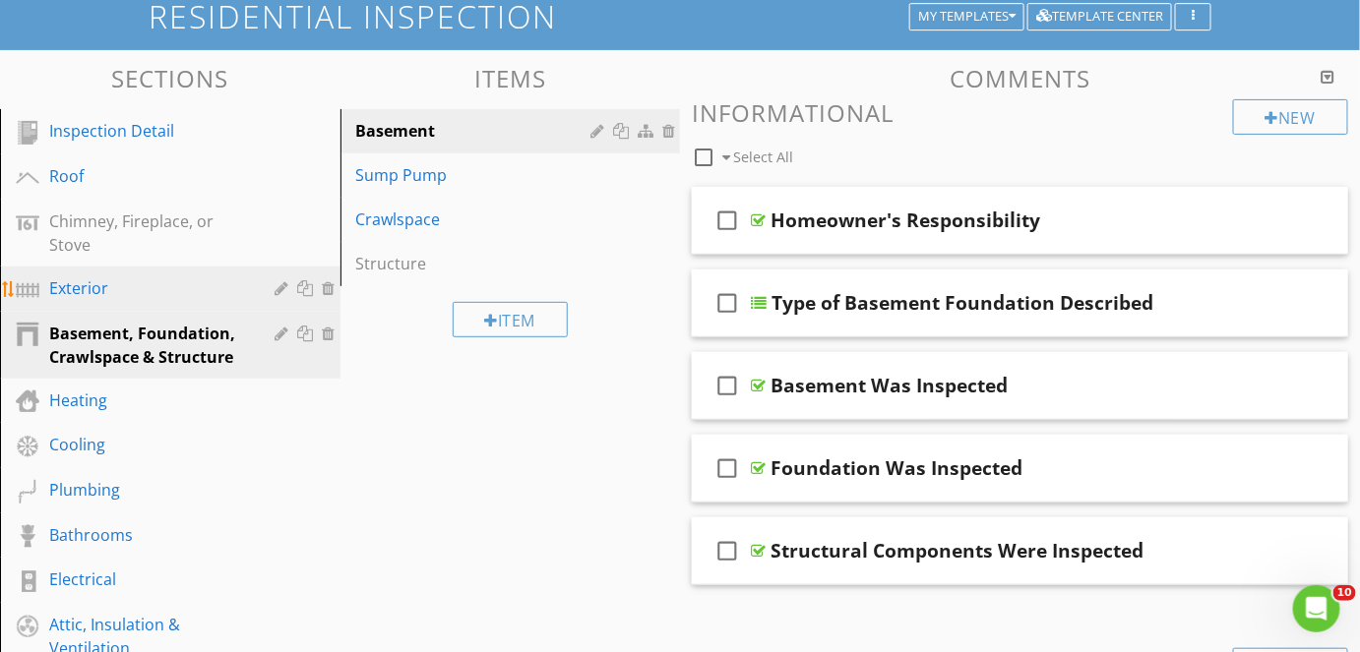
click at [182, 297] on div "Exterior" at bounding box center [148, 289] width 198 height 24
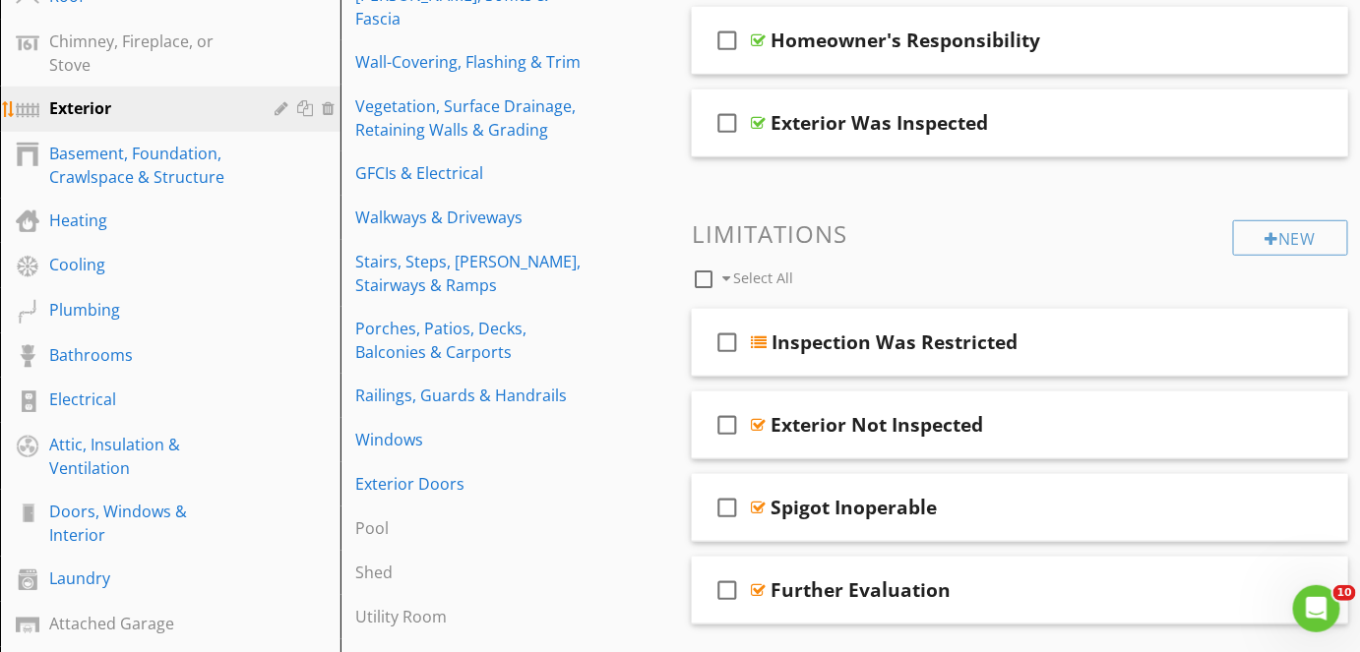
scroll to position [341, 0]
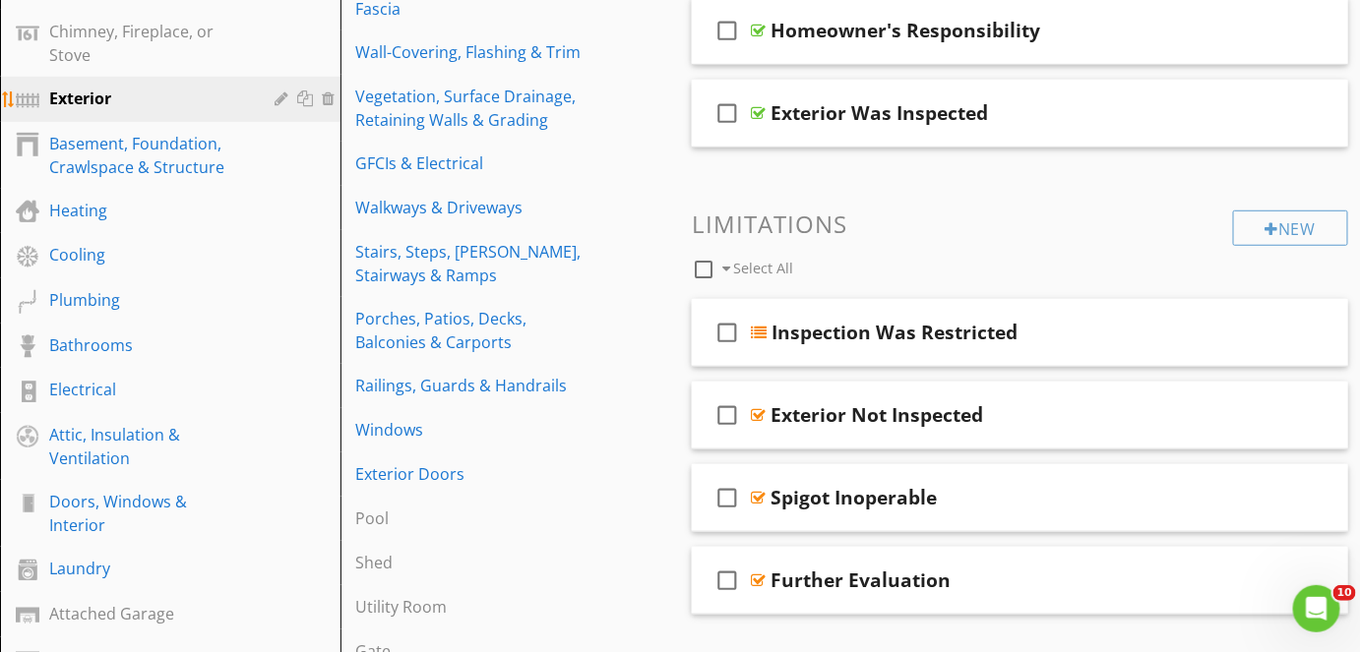
click at [182, 297] on div "Plumbing" at bounding box center [148, 300] width 198 height 24
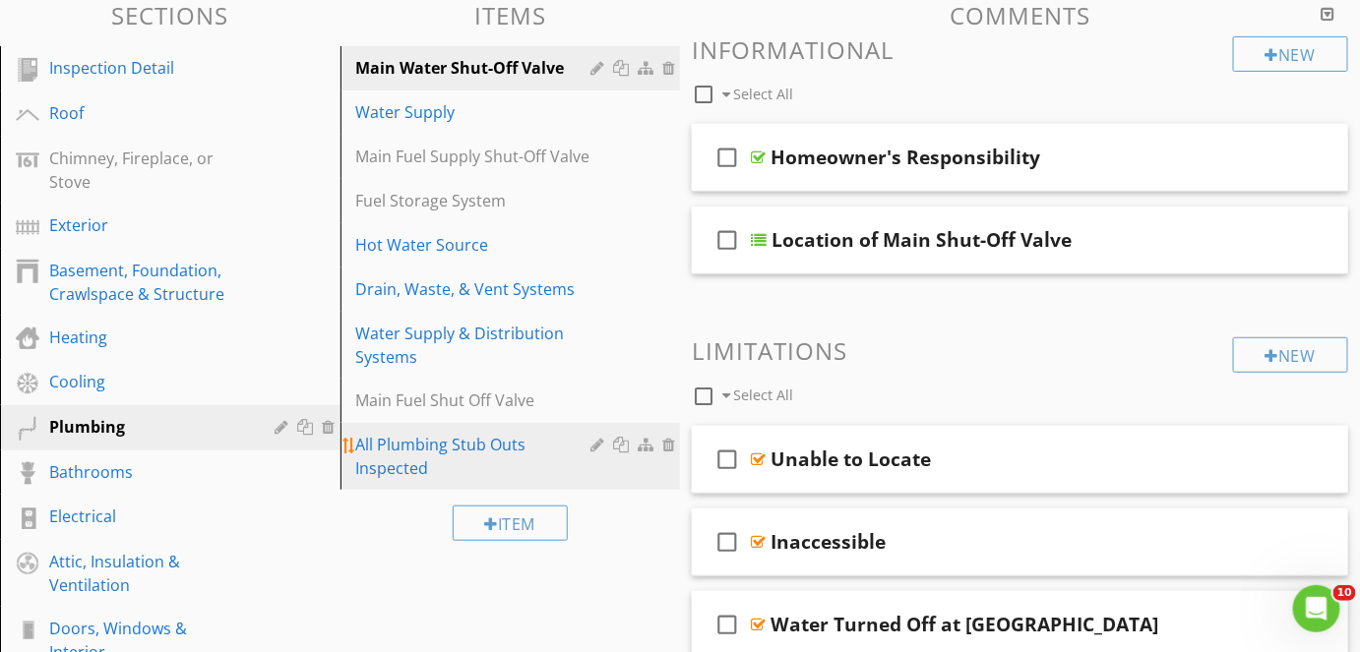
scroll to position [204, 0]
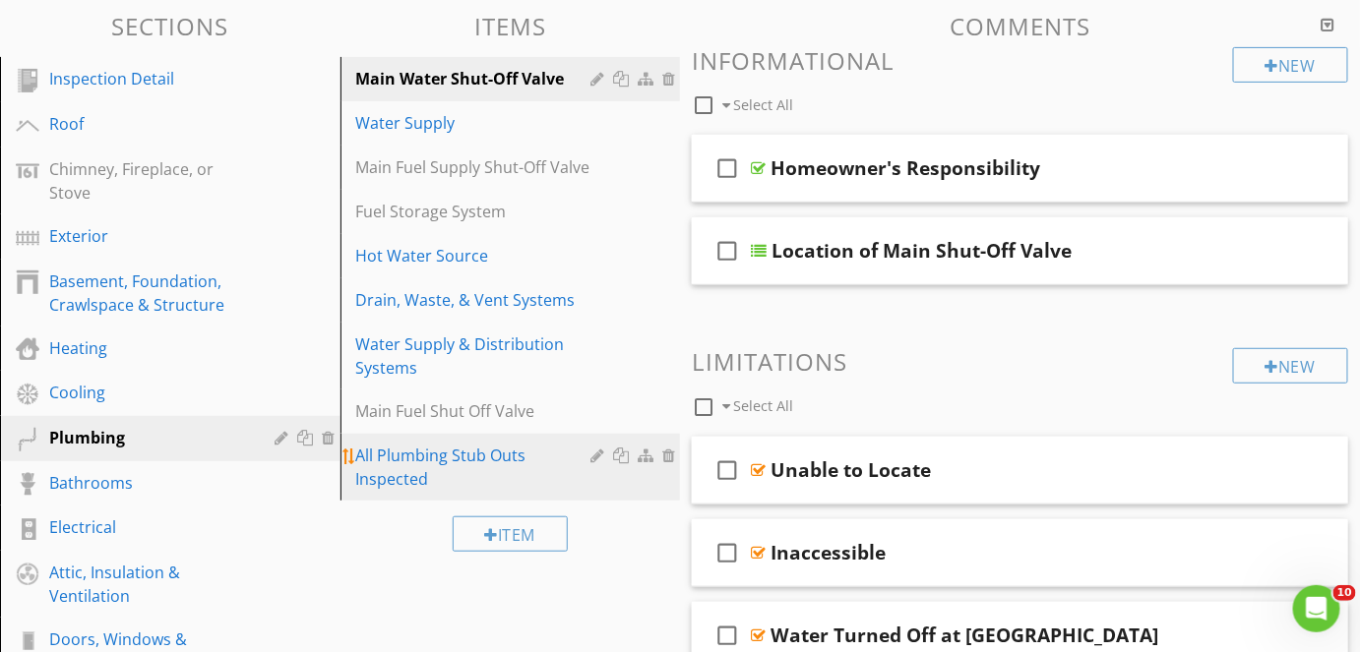
click at [597, 460] on div at bounding box center [599, 456] width 19 height 16
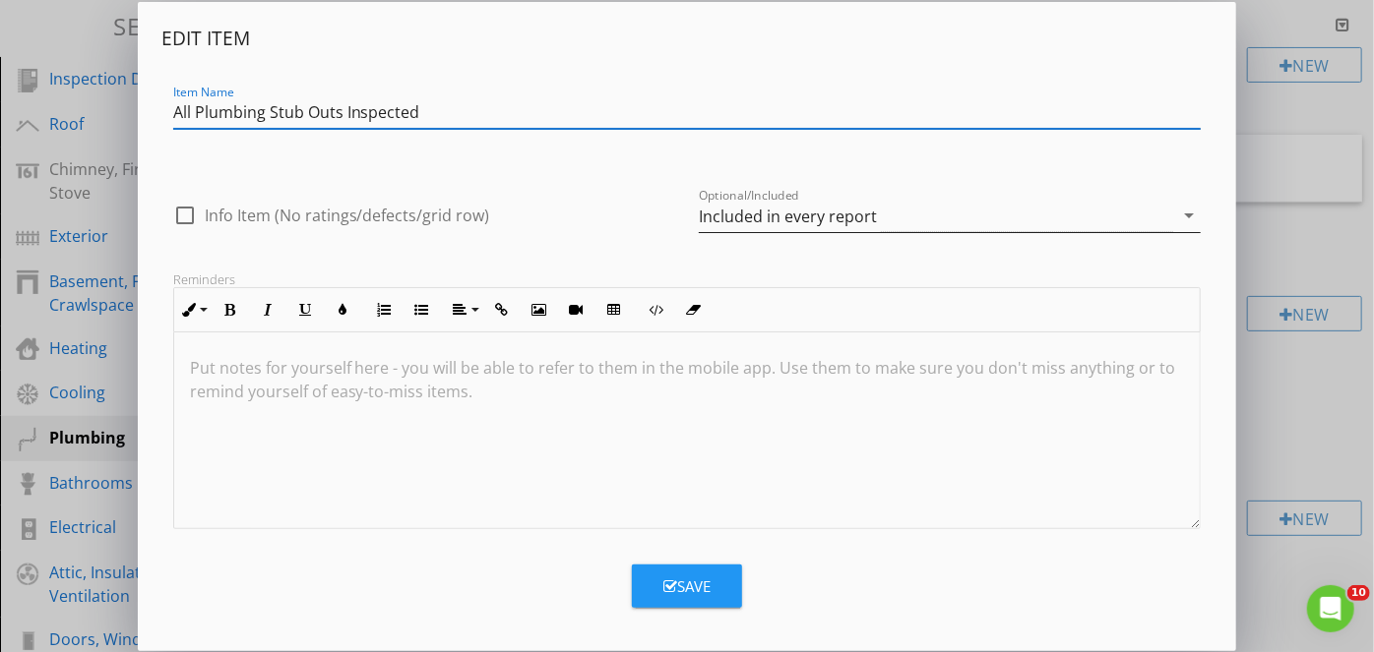
click at [926, 223] on div "Included in every report" at bounding box center [936, 216] width 474 height 32
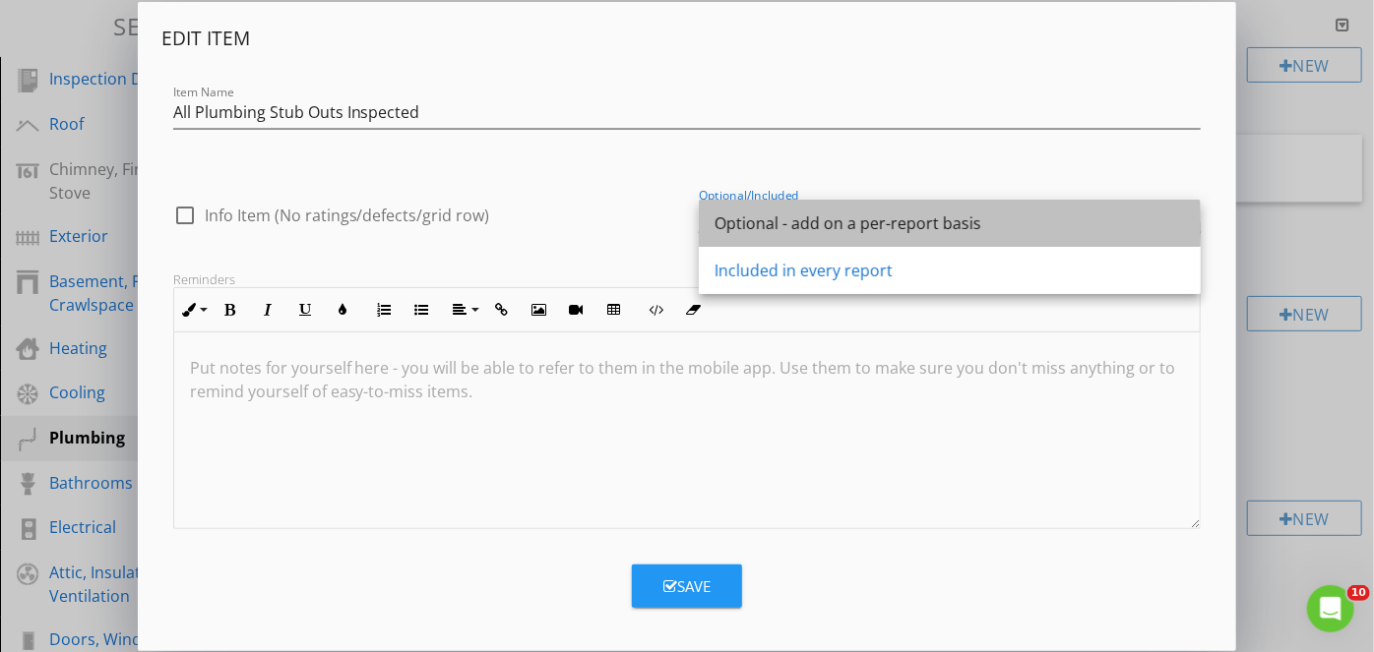
click at [894, 227] on div "Optional - add on a per-report basis" at bounding box center [949, 224] width 470 height 24
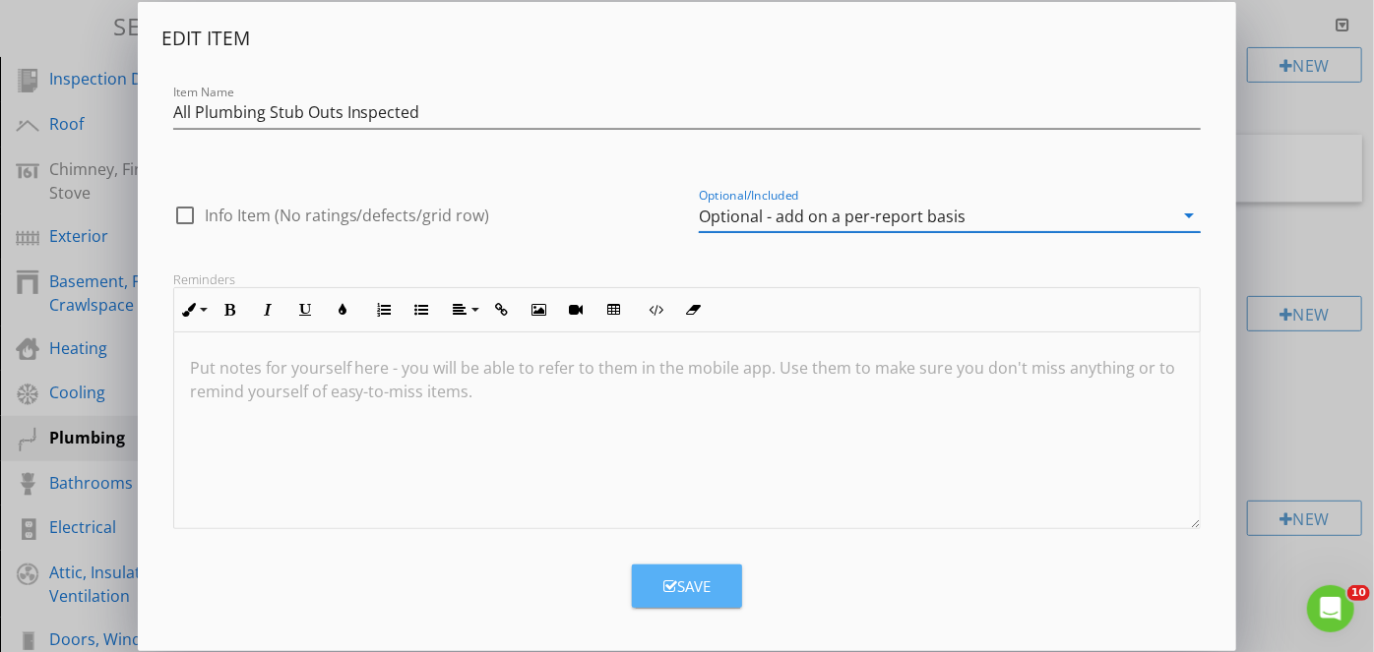
click at [692, 578] on div "Save" at bounding box center [686, 587] width 47 height 23
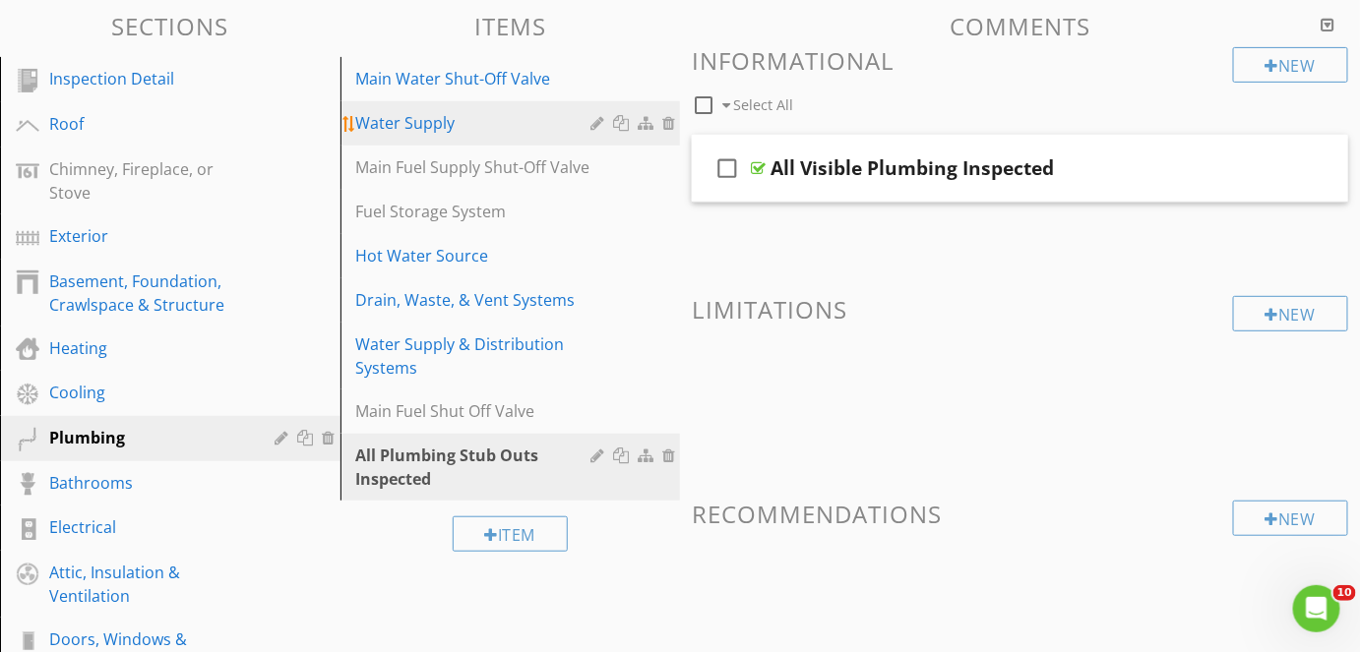
click at [598, 120] on div at bounding box center [599, 123] width 19 height 16
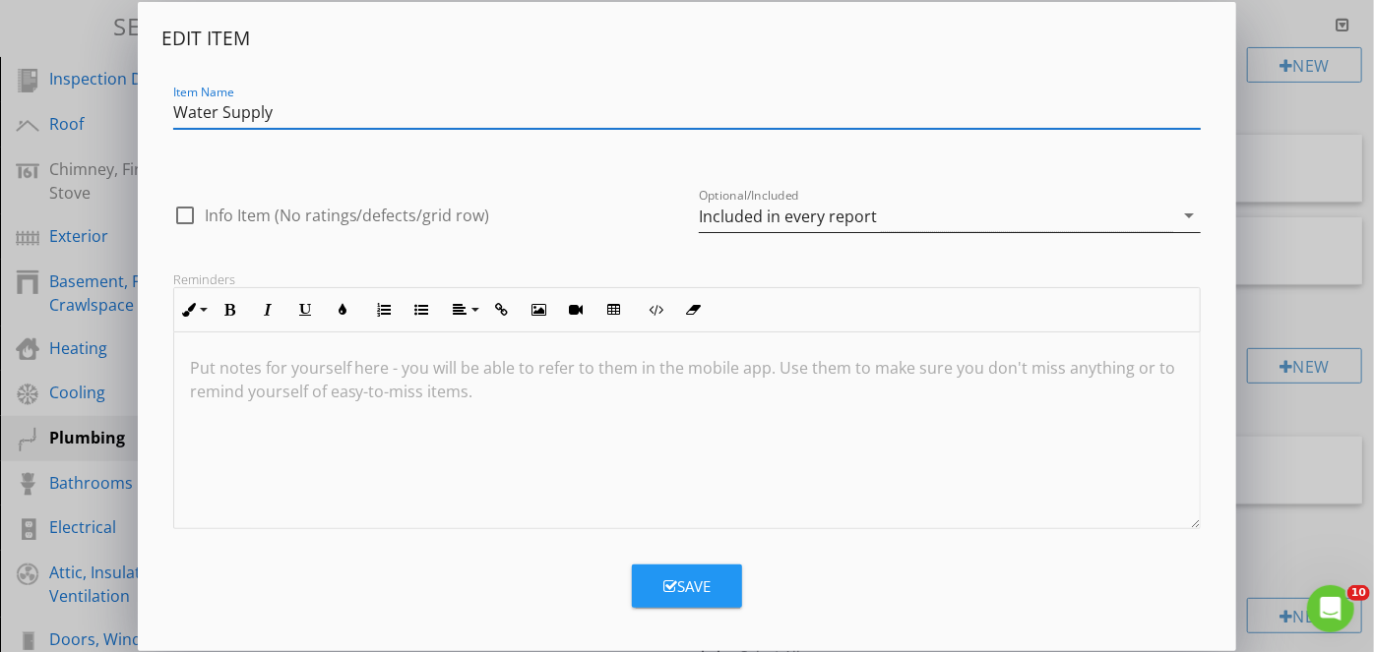
click at [827, 218] on div "Included in every report" at bounding box center [788, 217] width 178 height 18
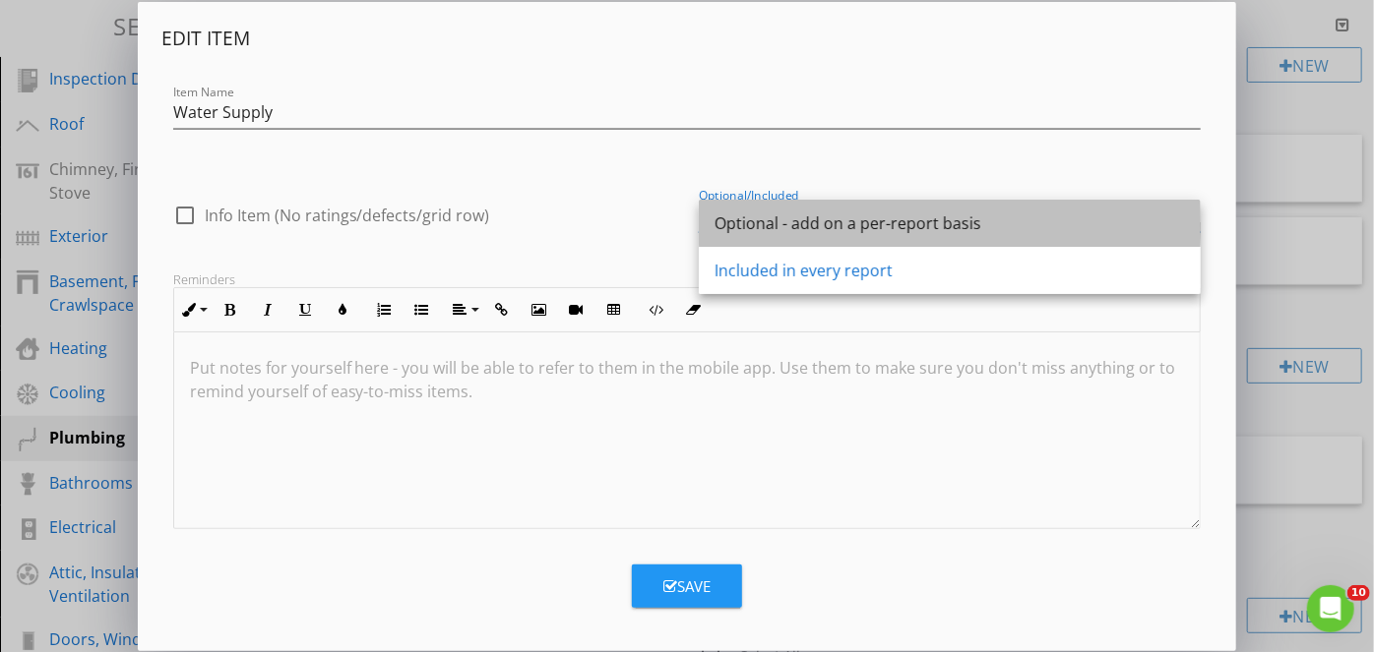
click at [829, 218] on div "Optional - add on a per-report basis" at bounding box center [949, 224] width 470 height 24
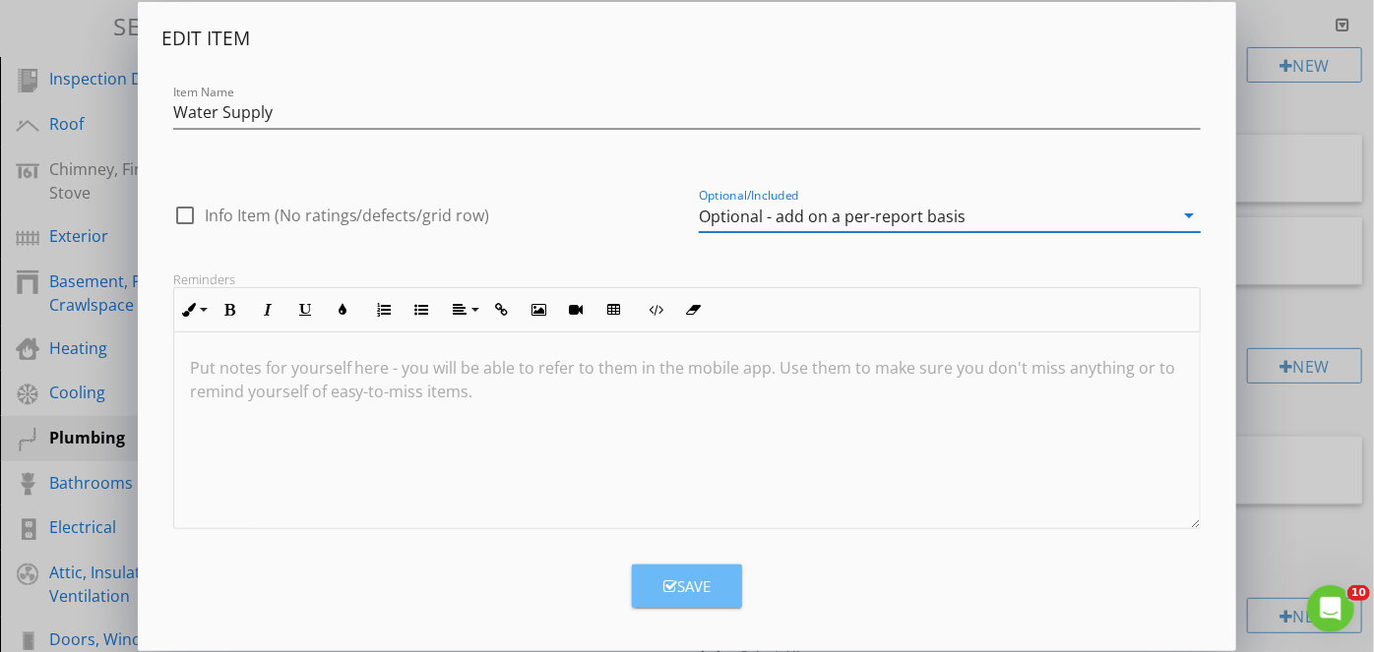
click at [674, 565] on button "Save" at bounding box center [687, 586] width 110 height 43
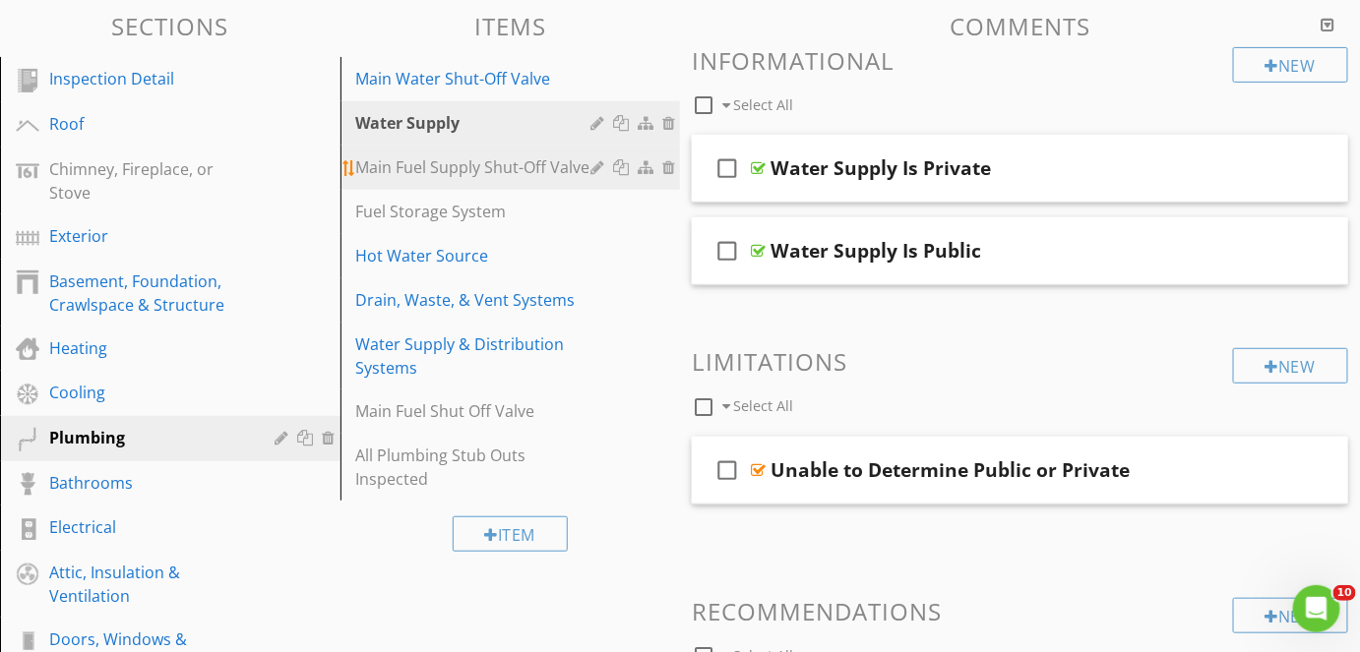
click at [596, 168] on div at bounding box center [599, 167] width 19 height 16
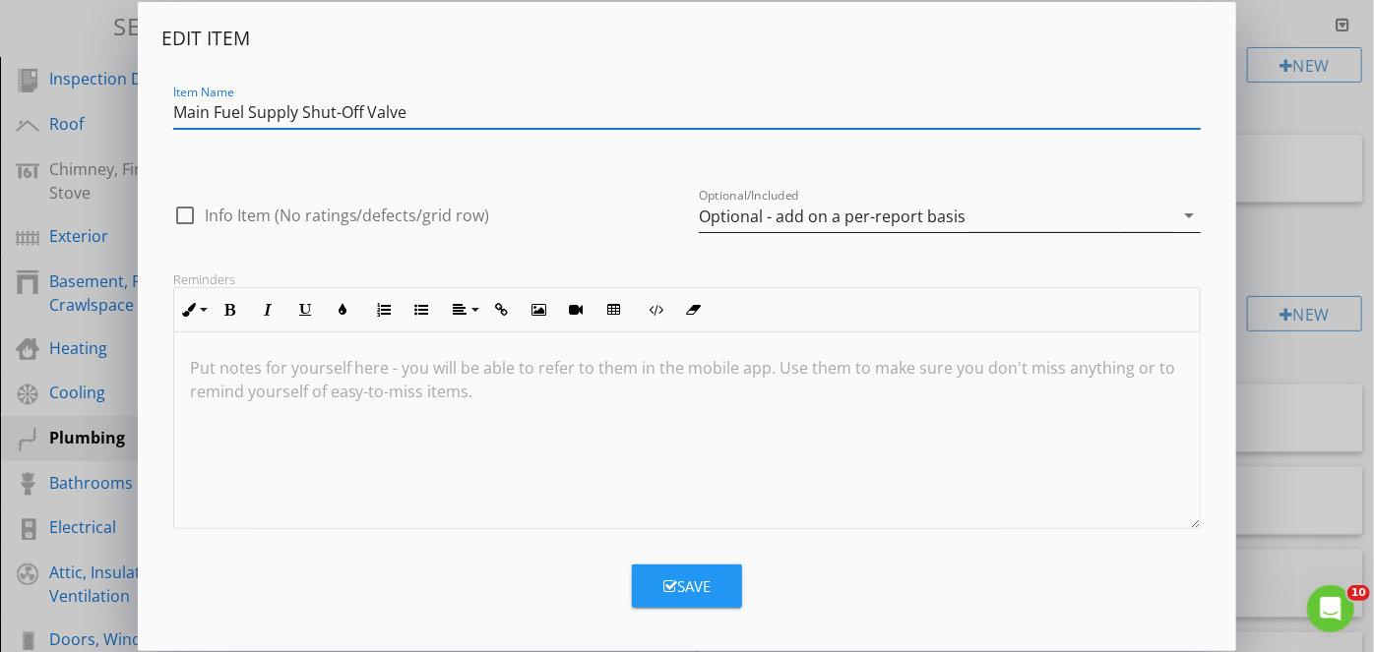
click at [861, 213] on div "Optional - add on a per-report basis" at bounding box center [832, 217] width 267 height 18
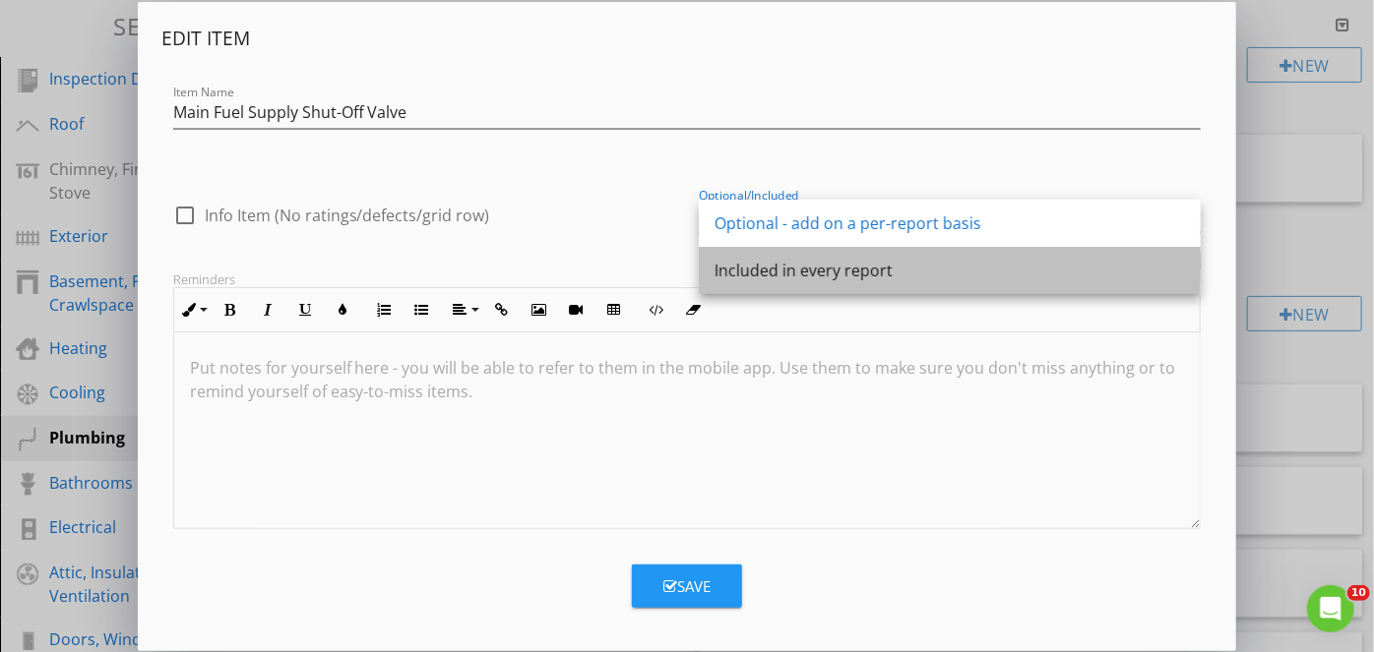
click at [809, 278] on div "Included in every report" at bounding box center [949, 271] width 470 height 24
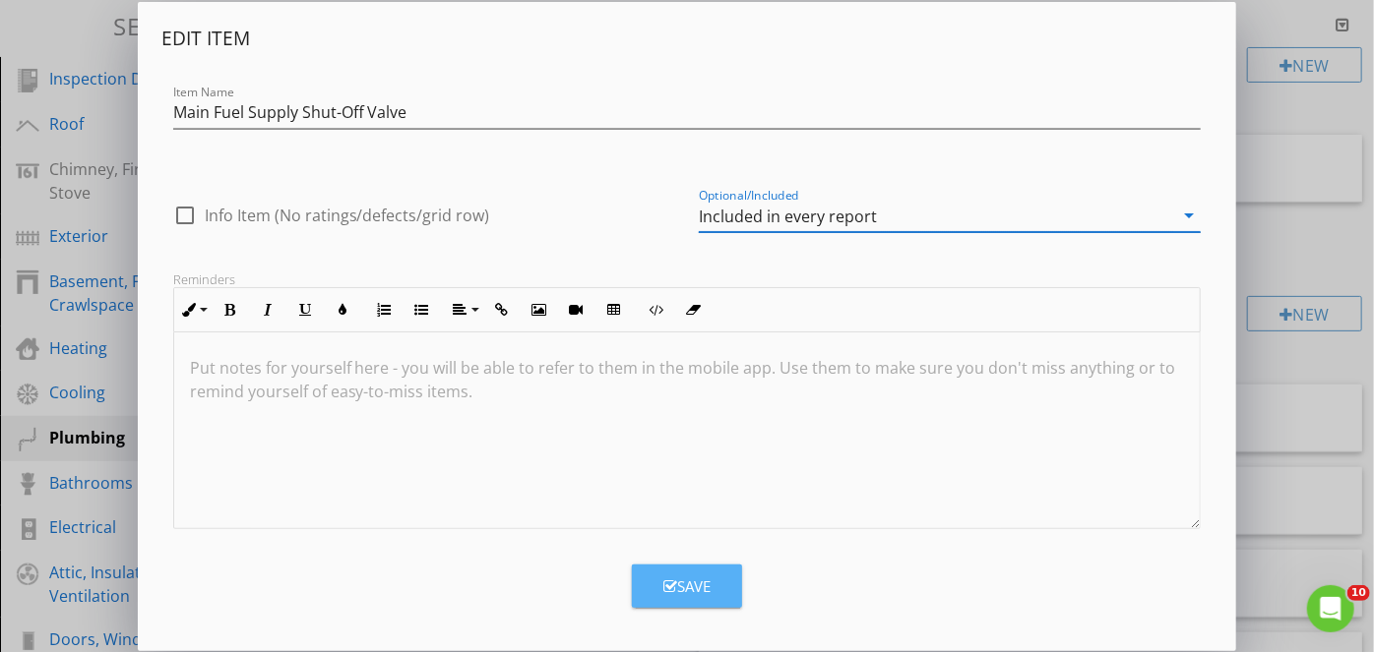
click at [689, 579] on div "Save" at bounding box center [686, 587] width 47 height 23
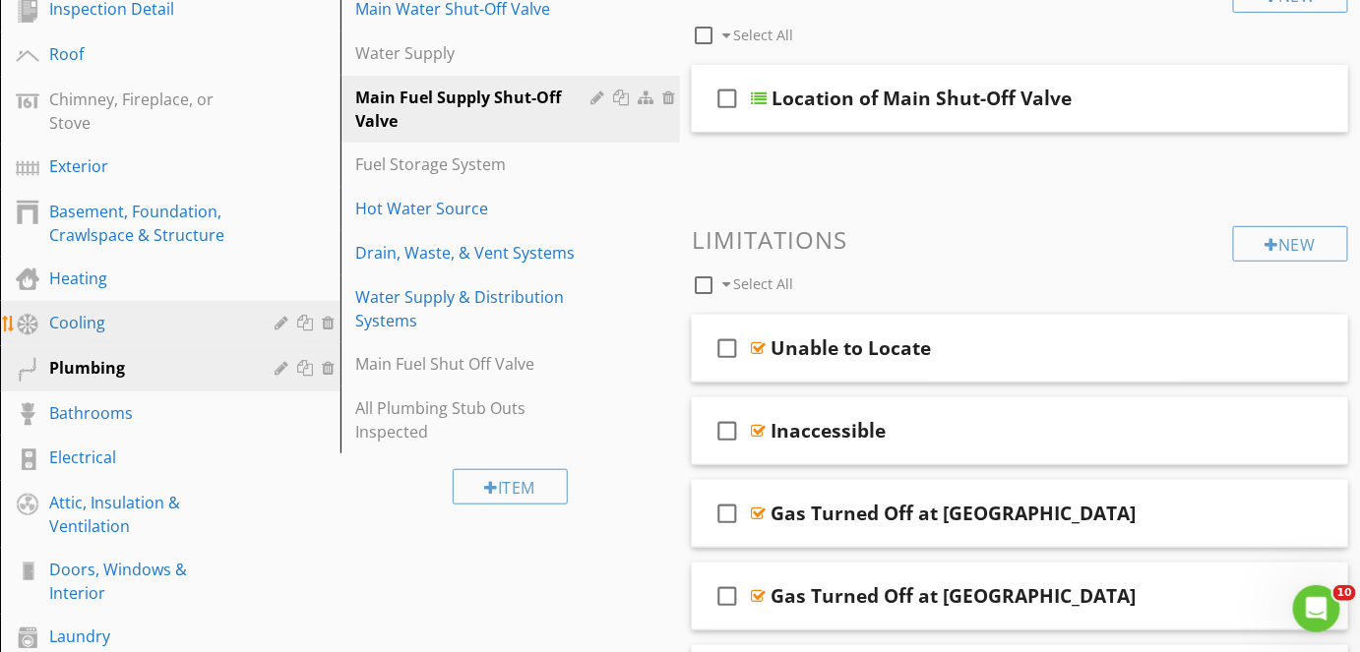
scroll to position [278, 0]
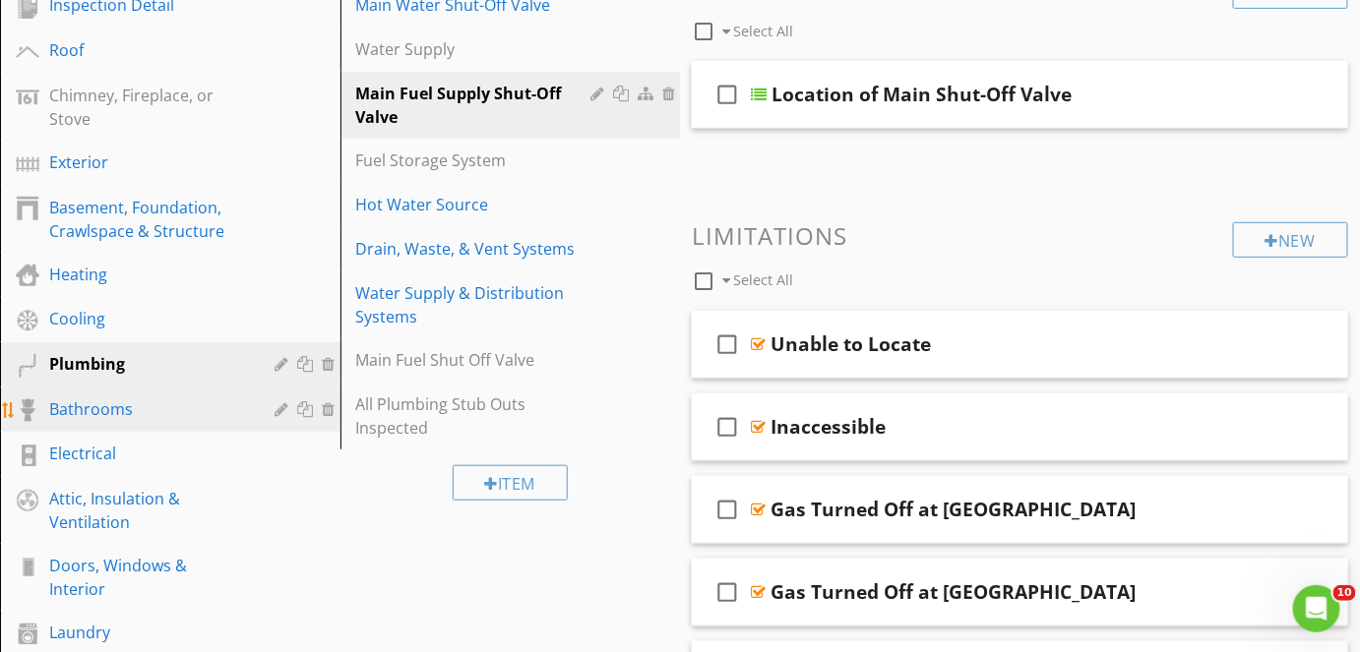
click at [188, 405] on div "Bathrooms" at bounding box center [148, 410] width 198 height 24
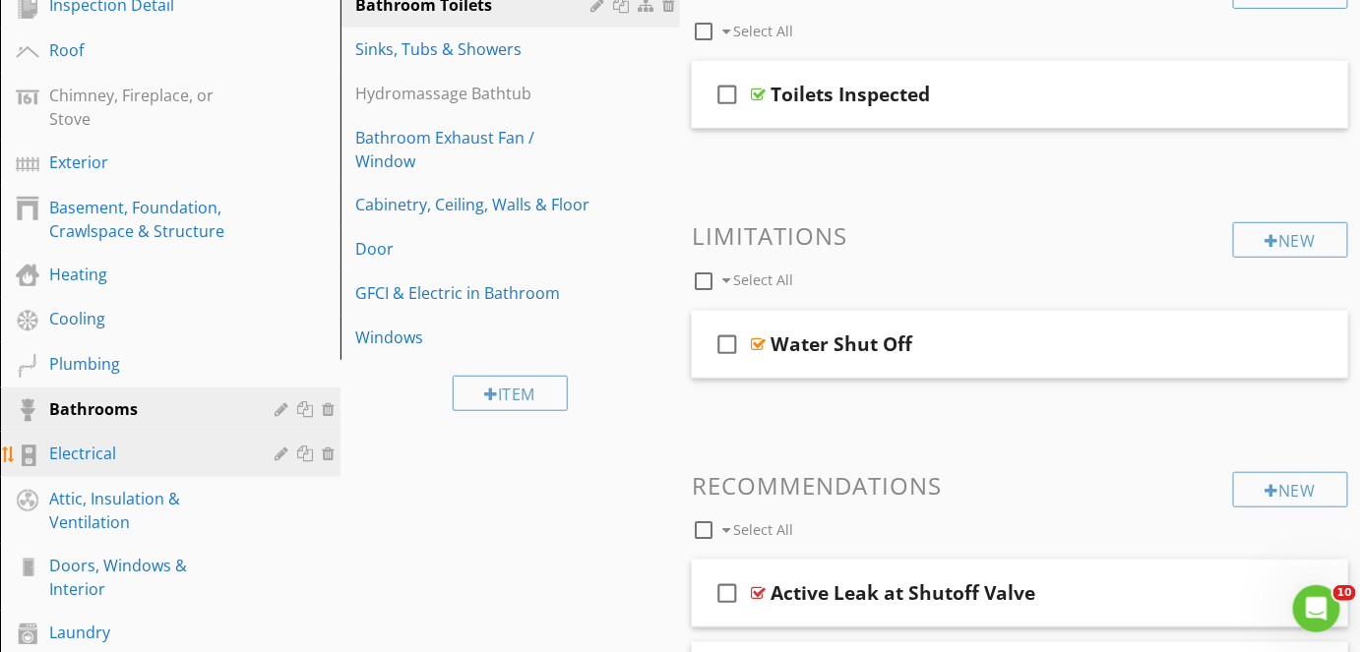
click at [179, 437] on link "Electrical" at bounding box center [173, 454] width 335 height 45
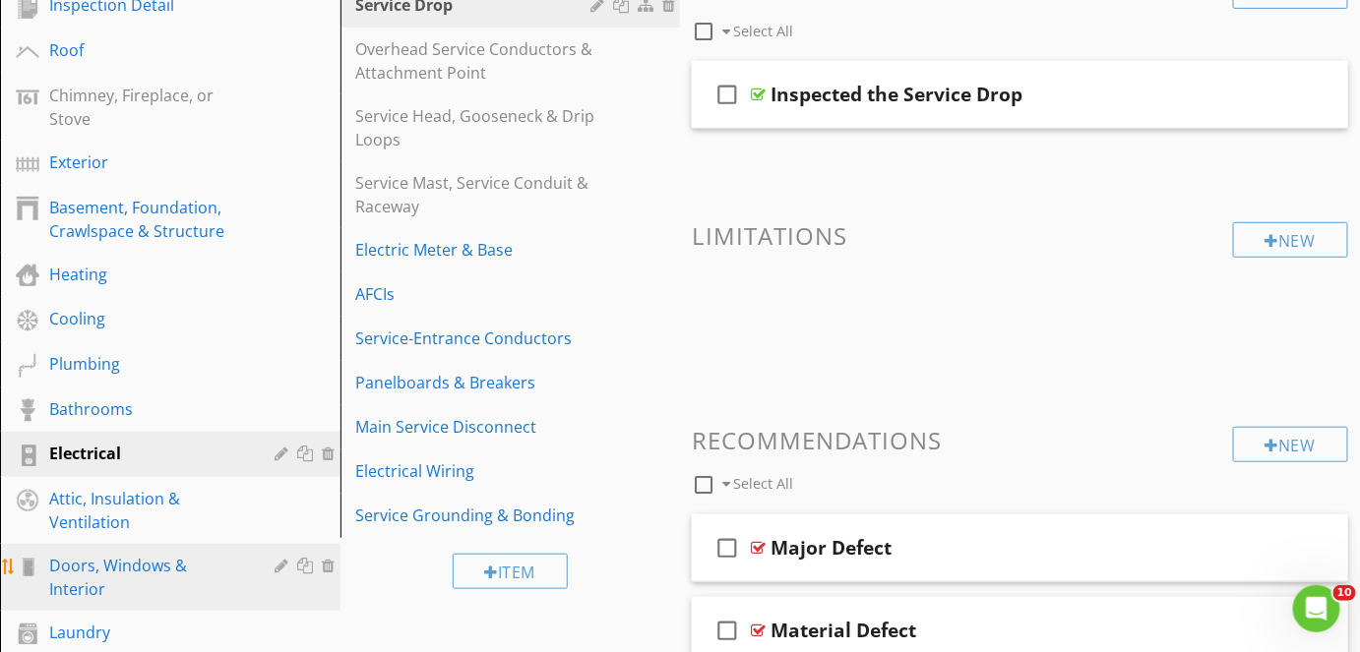
click at [154, 562] on div "Doors, Windows & Interior" at bounding box center [148, 577] width 198 height 47
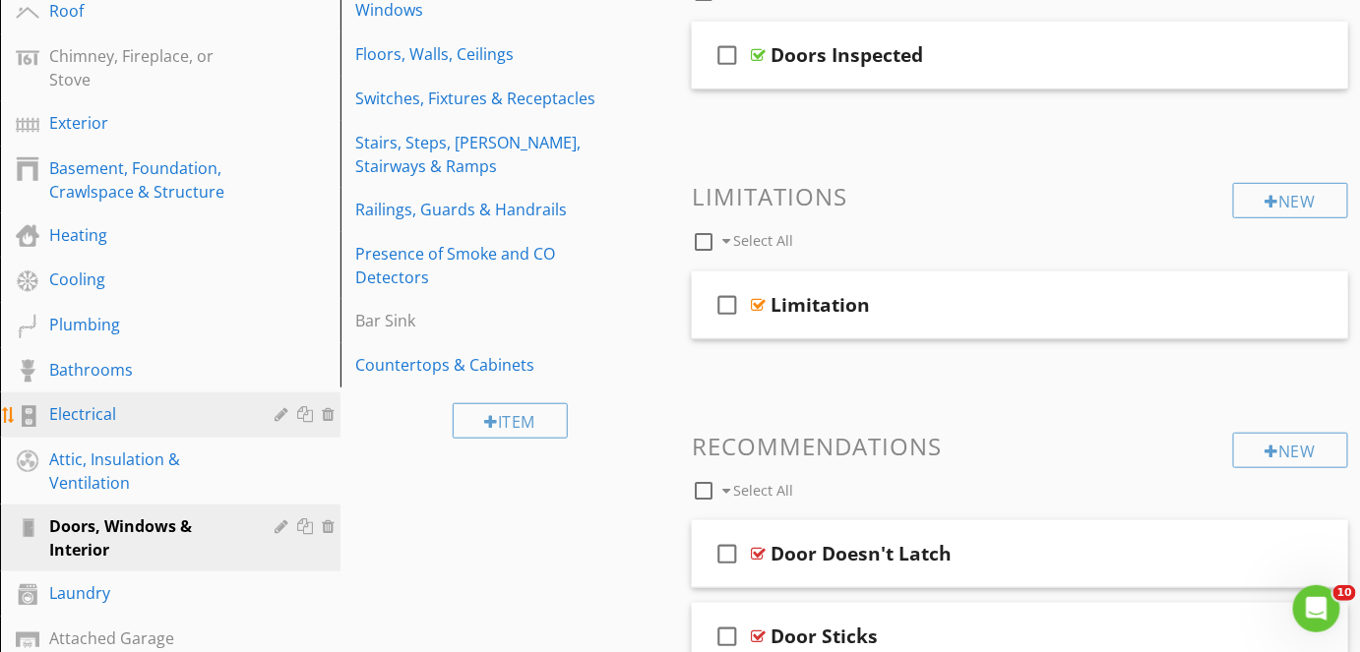
scroll to position [301, 0]
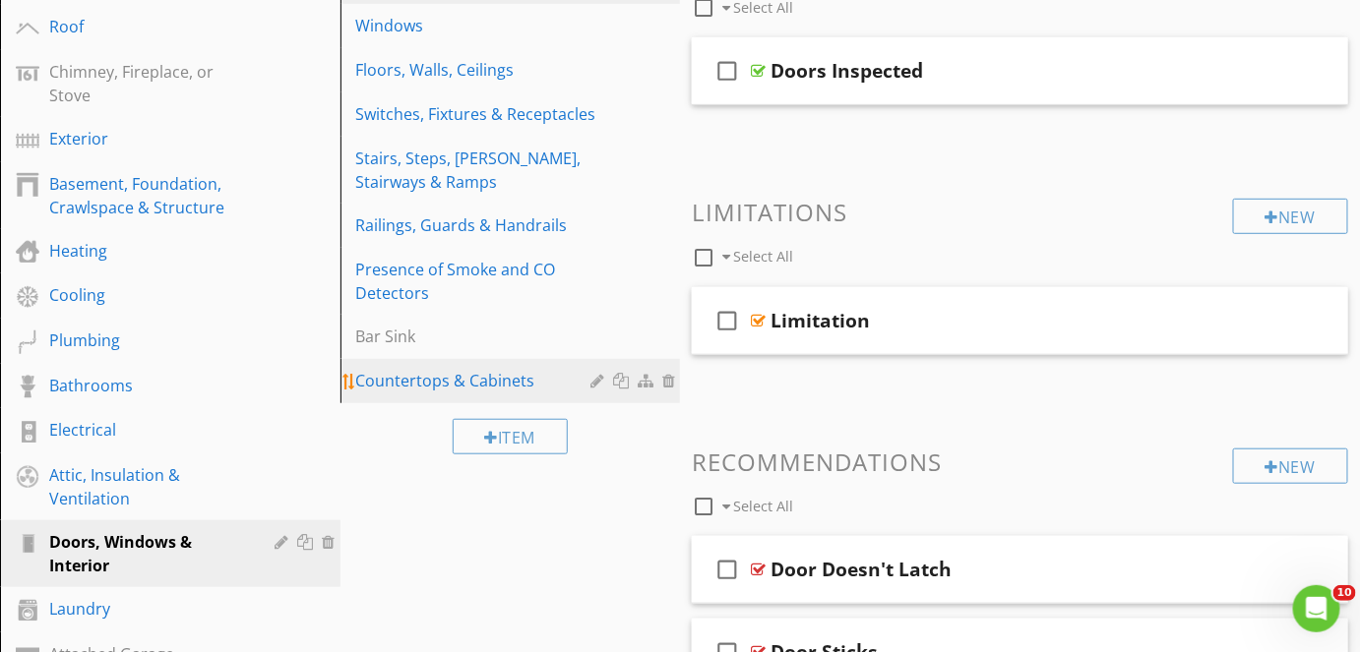
click at [598, 386] on div at bounding box center [599, 381] width 19 height 16
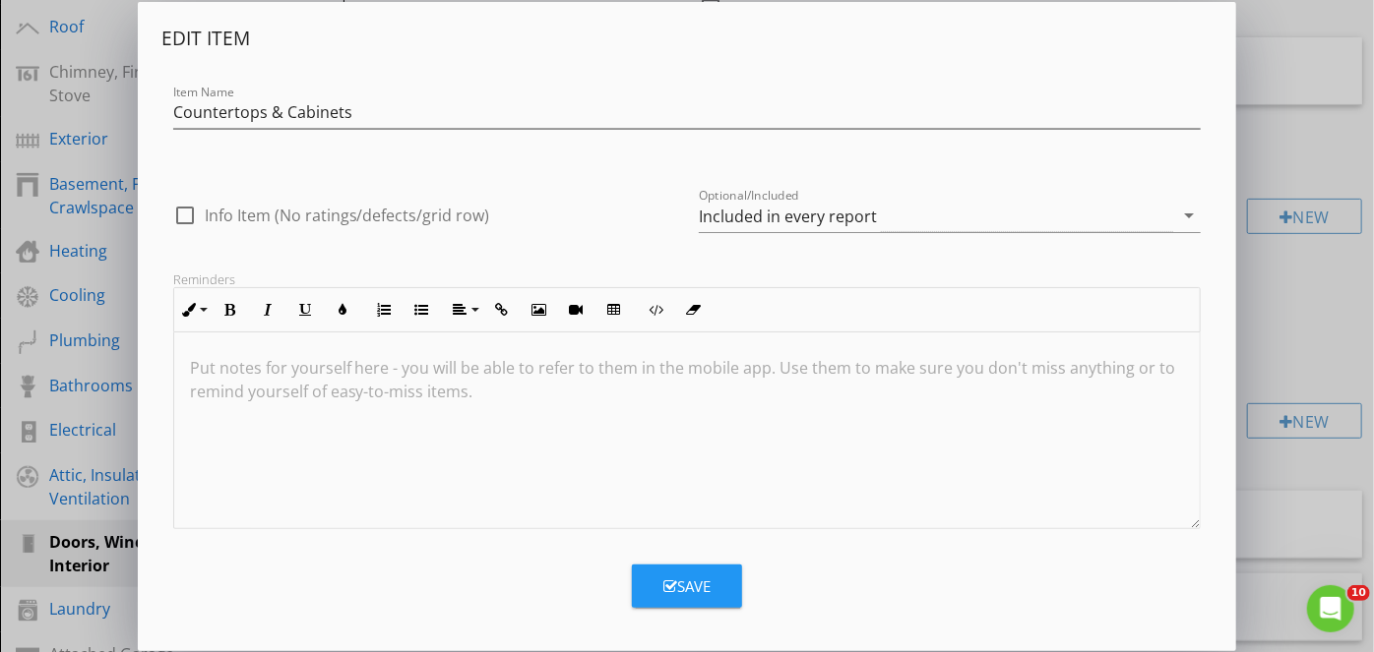
click at [880, 356] on p at bounding box center [687, 368] width 995 height 24
click at [826, 226] on div "Included in every report" at bounding box center [936, 216] width 474 height 32
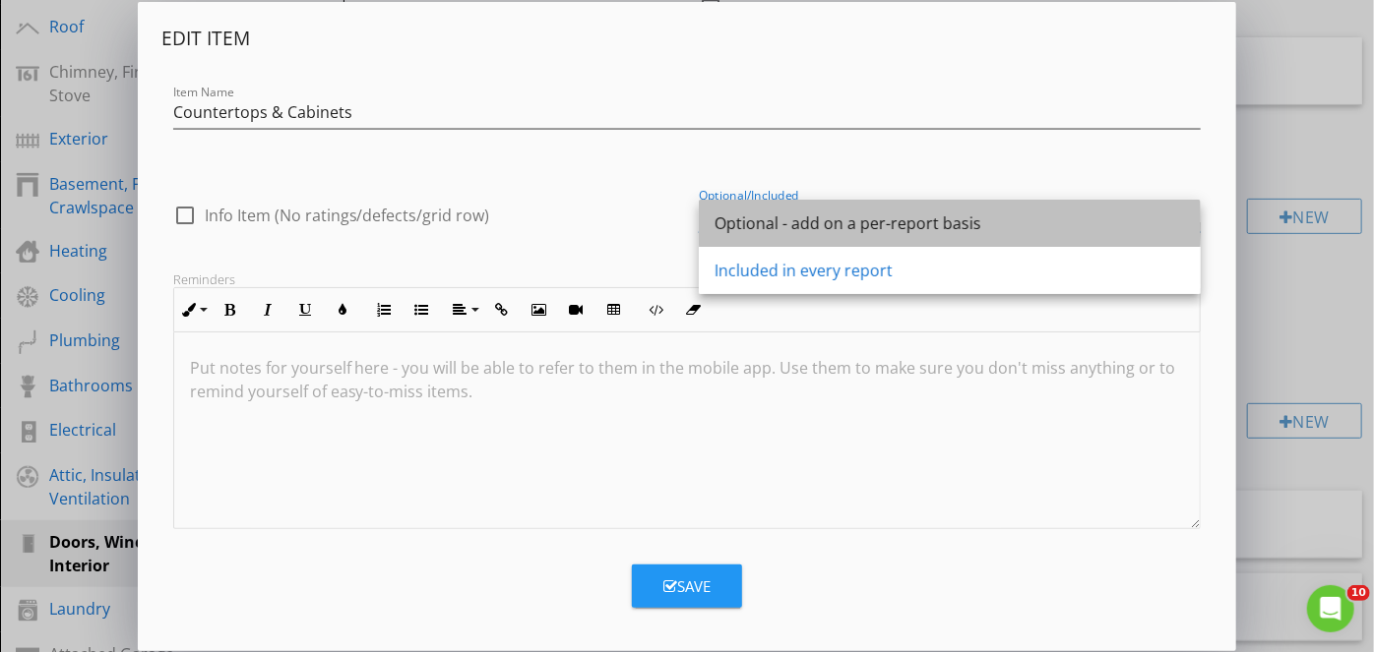
click at [795, 231] on div "Optional - add on a per-report basis" at bounding box center [949, 224] width 470 height 24
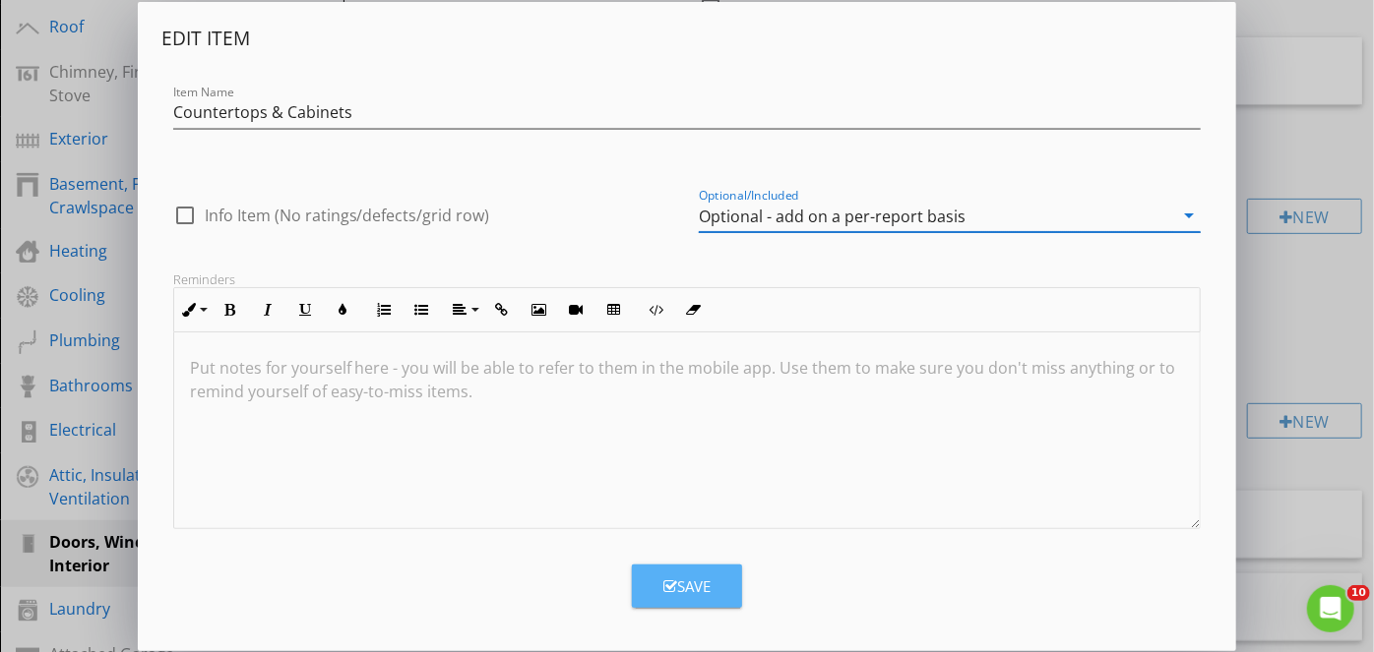
click at [715, 597] on button "Save" at bounding box center [687, 586] width 110 height 43
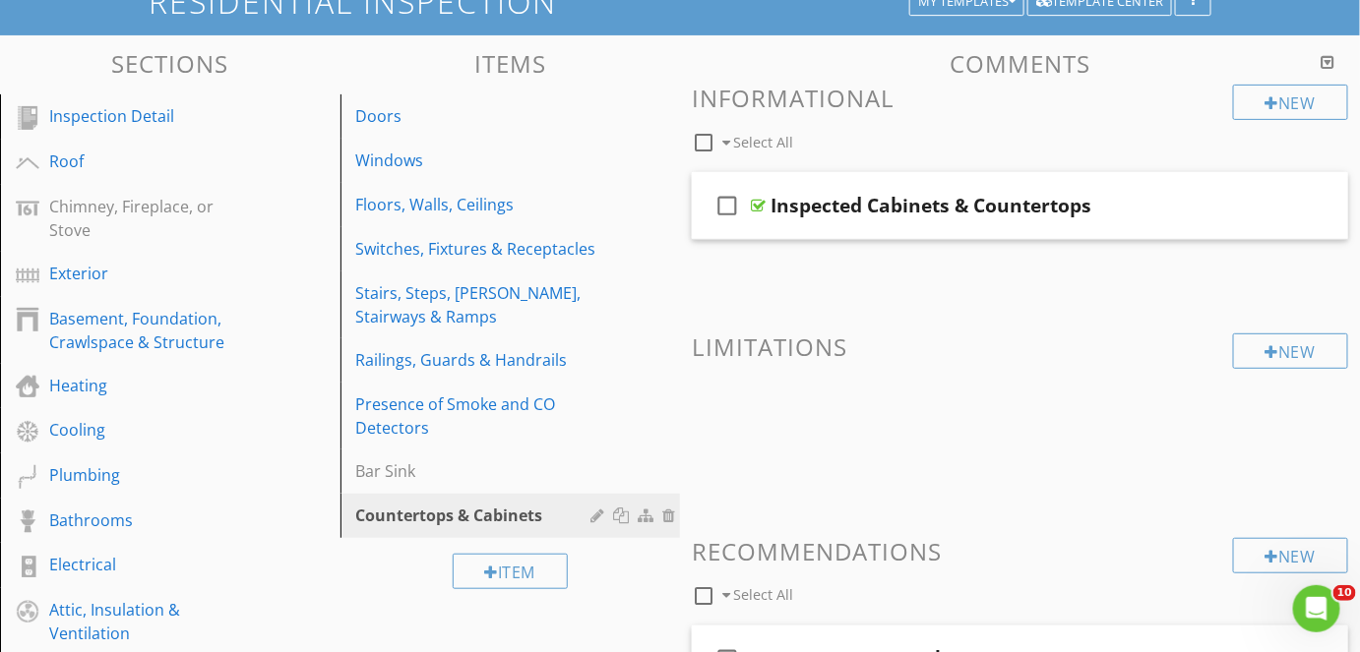
scroll to position [165, 0]
